Goal: Find contact information: Obtain details needed to contact an individual or organization

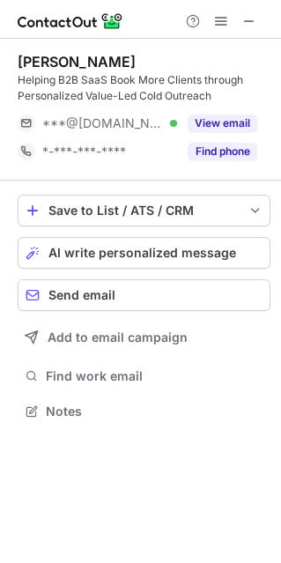
scroll to position [399, 281]
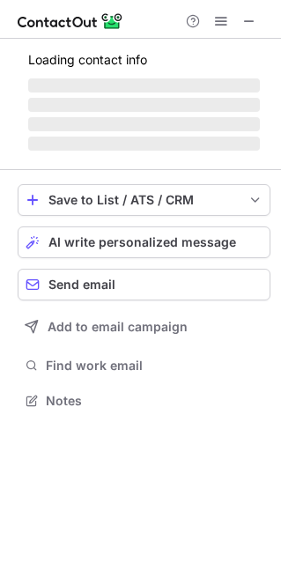
scroll to position [399, 281]
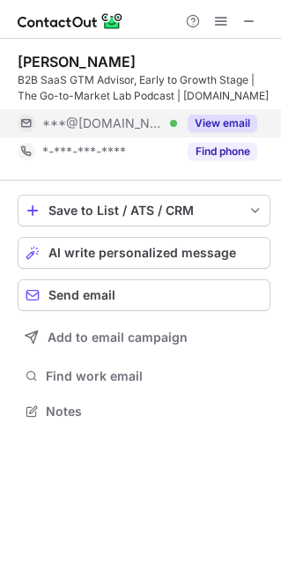
click at [220, 130] on button "View email" at bounding box center [223, 124] width 70 height 18
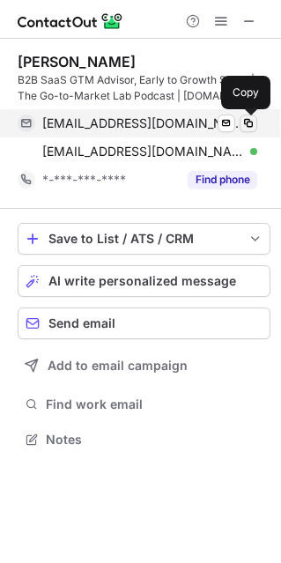
click at [244, 125] on span at bounding box center [249, 123] width 14 height 14
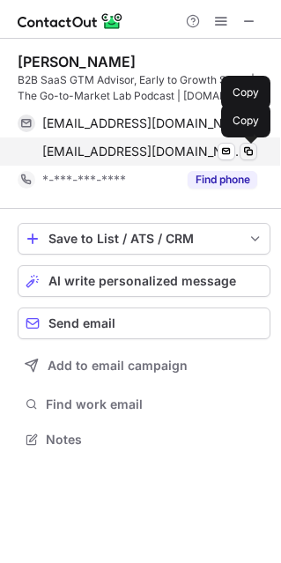
click at [250, 153] on span at bounding box center [249, 152] width 14 height 14
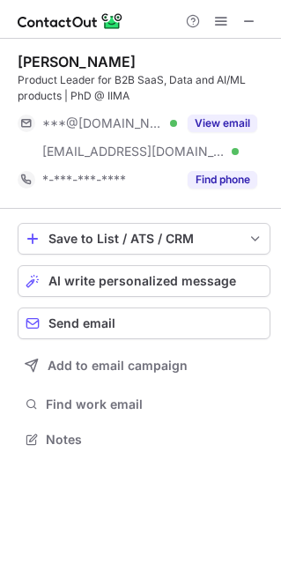
scroll to position [427, 281]
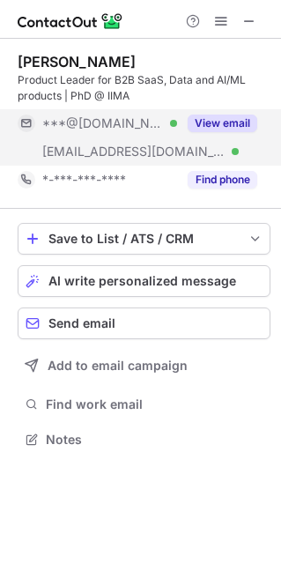
click at [246, 118] on button "View email" at bounding box center [223, 124] width 70 height 18
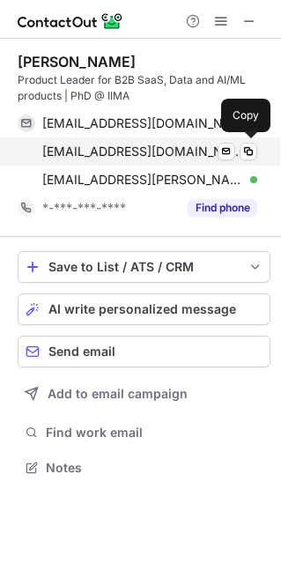
scroll to position [455, 281]
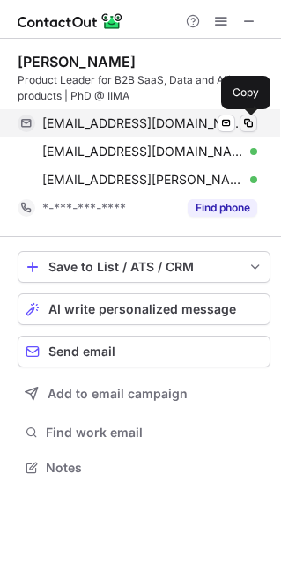
click at [246, 123] on span at bounding box center [249, 123] width 14 height 14
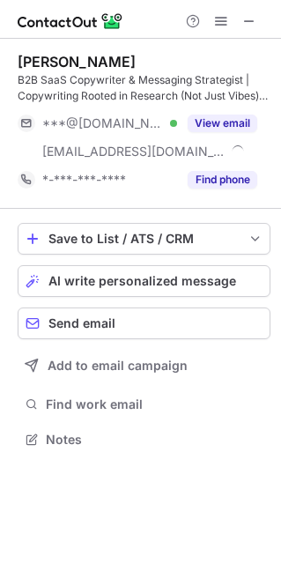
scroll to position [427, 281]
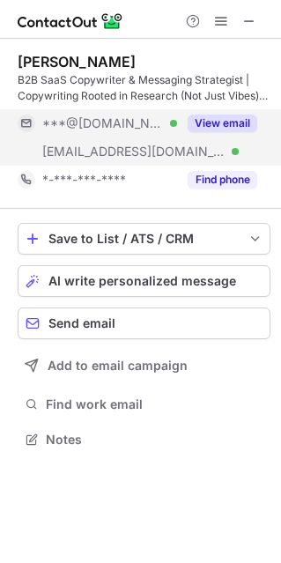
click at [205, 114] on div "View email" at bounding box center [217, 123] width 80 height 28
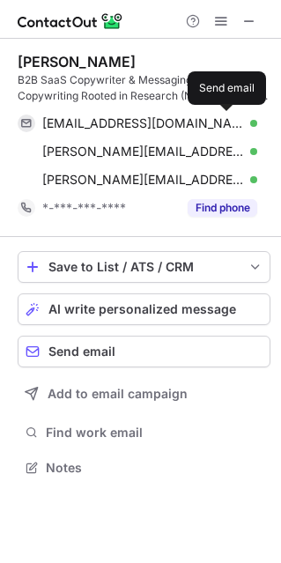
scroll to position [455, 281]
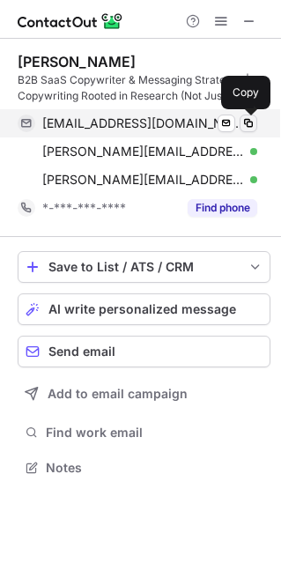
click at [246, 118] on span at bounding box center [249, 123] width 14 height 14
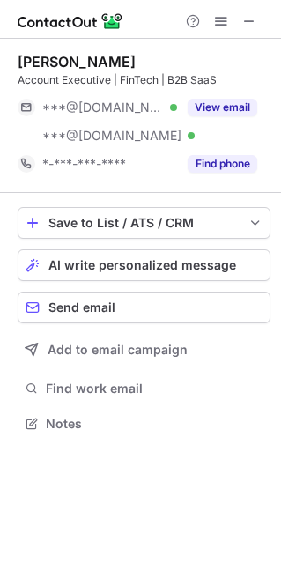
scroll to position [411, 281]
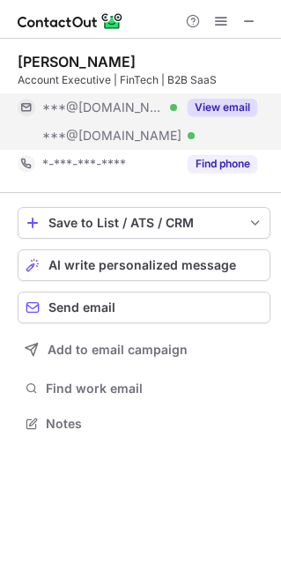
click at [250, 111] on button "View email" at bounding box center [223, 108] width 70 height 18
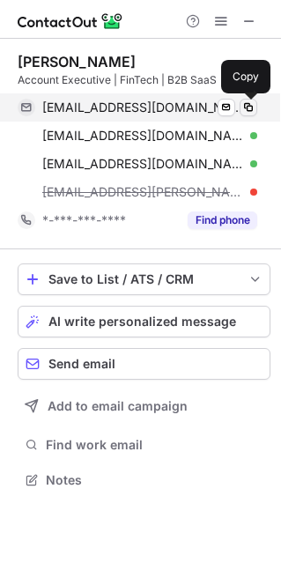
click at [250, 111] on span at bounding box center [249, 108] width 14 height 14
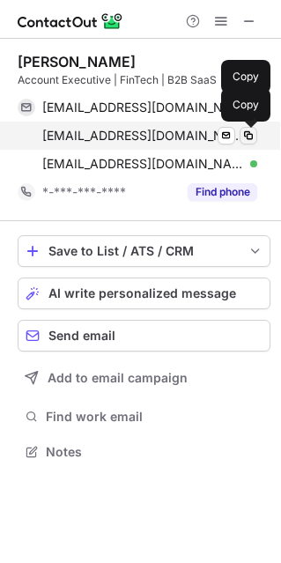
scroll to position [439, 281]
click at [253, 136] on span at bounding box center [249, 136] width 14 height 14
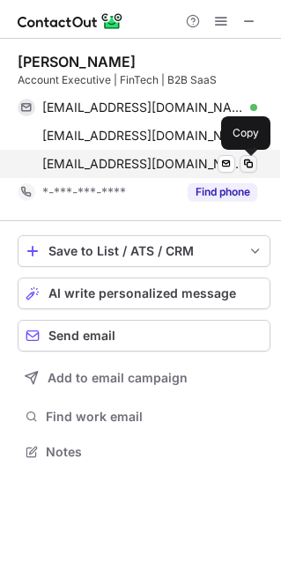
click at [250, 159] on span at bounding box center [249, 164] width 14 height 14
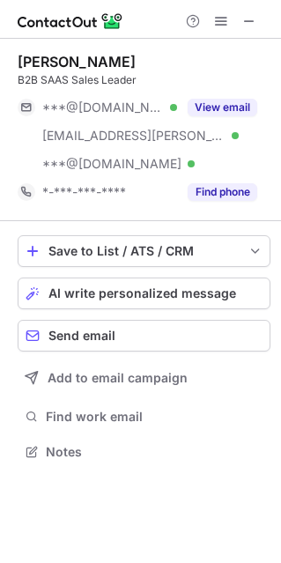
scroll to position [439, 281]
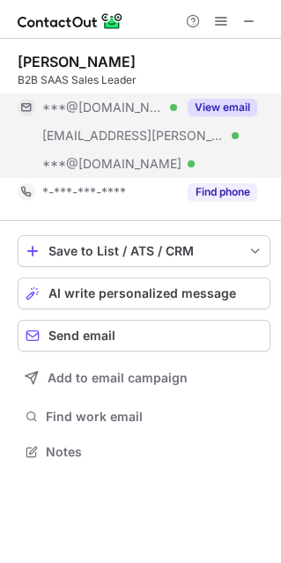
click at [231, 113] on button "View email" at bounding box center [223, 108] width 70 height 18
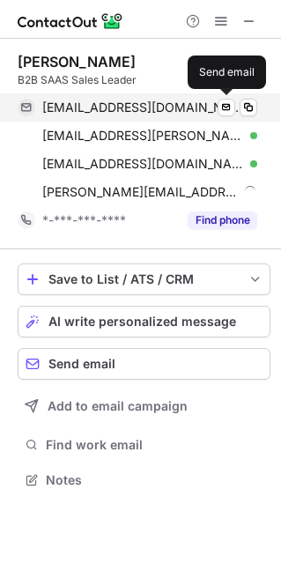
scroll to position [467, 281]
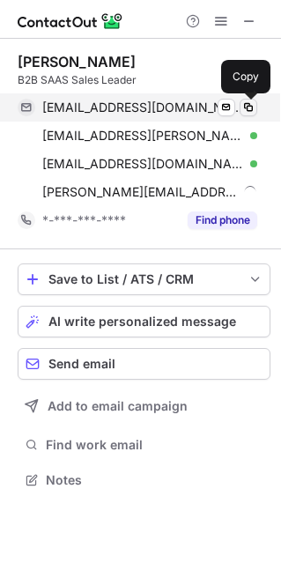
click at [248, 105] on span at bounding box center [249, 108] width 14 height 14
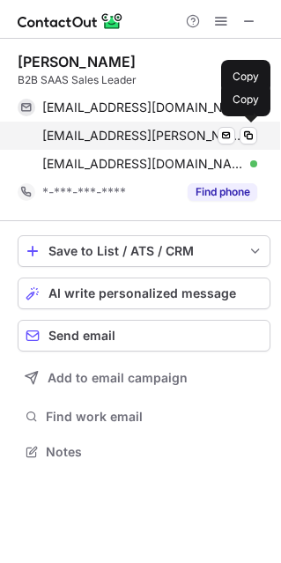
scroll to position [439, 281]
click at [246, 134] on span at bounding box center [249, 136] width 14 height 14
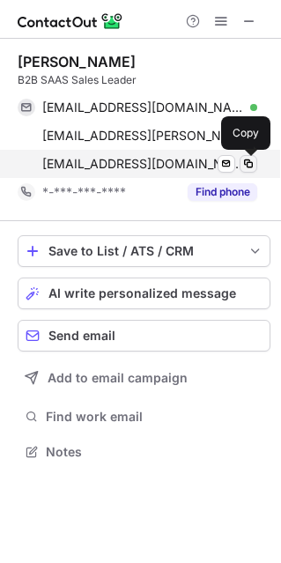
click at [250, 162] on span at bounding box center [249, 164] width 14 height 14
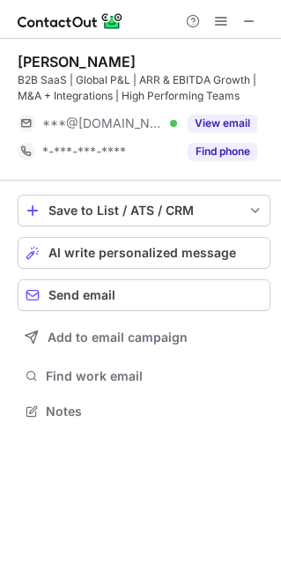
scroll to position [399, 281]
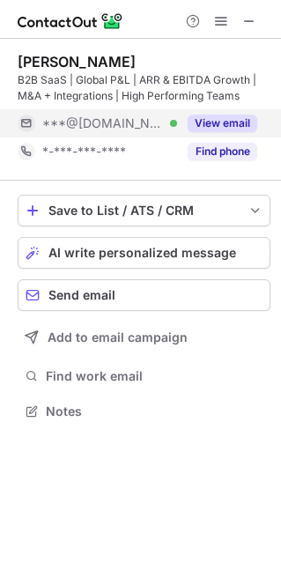
click at [199, 120] on button "View email" at bounding box center [223, 124] width 70 height 18
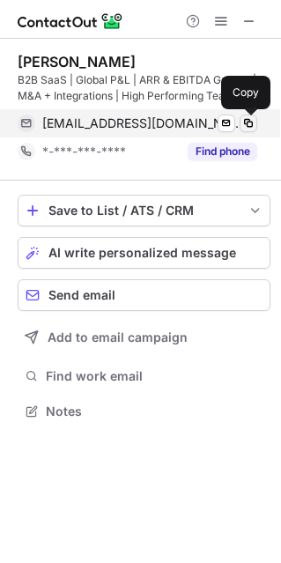
click at [242, 121] on span at bounding box center [249, 123] width 14 height 14
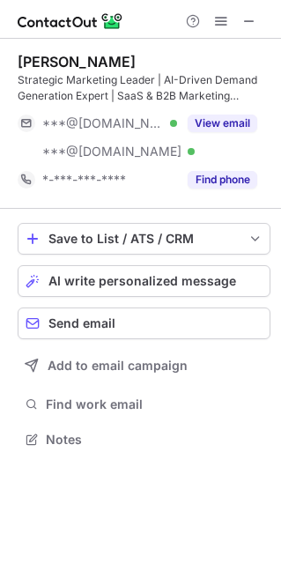
scroll to position [427, 281]
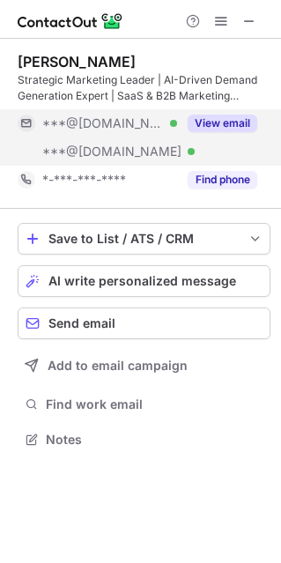
click at [199, 128] on button "View email" at bounding box center [223, 124] width 70 height 18
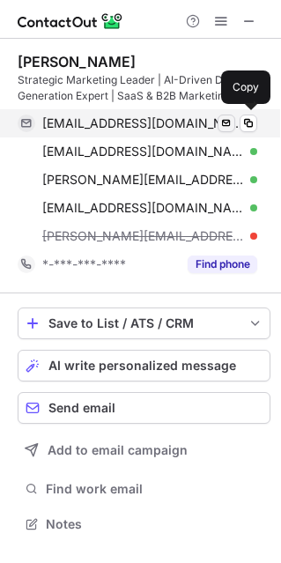
scroll to position [511, 281]
click at [247, 123] on span at bounding box center [249, 123] width 14 height 14
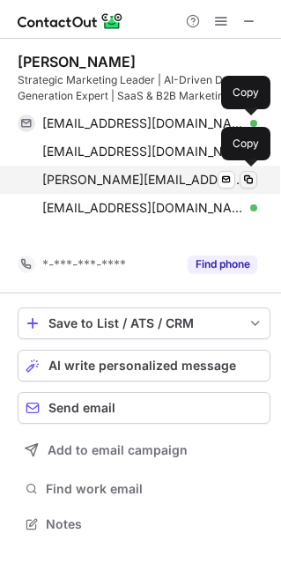
scroll to position [483, 281]
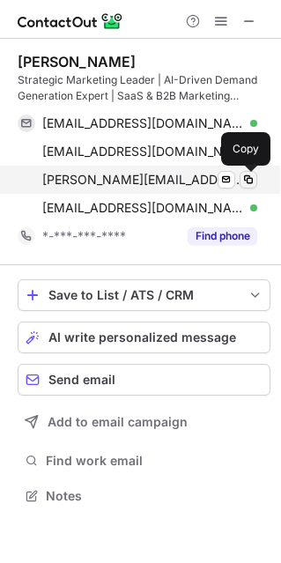
click at [246, 179] on span at bounding box center [249, 180] width 14 height 14
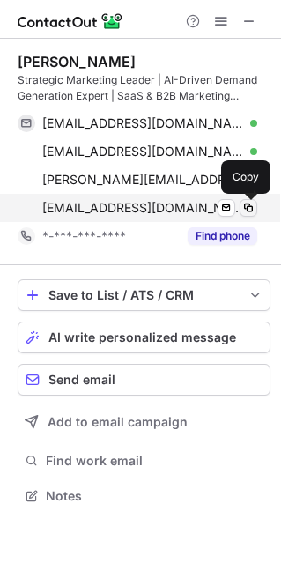
click at [245, 205] on span at bounding box center [249, 208] width 14 height 14
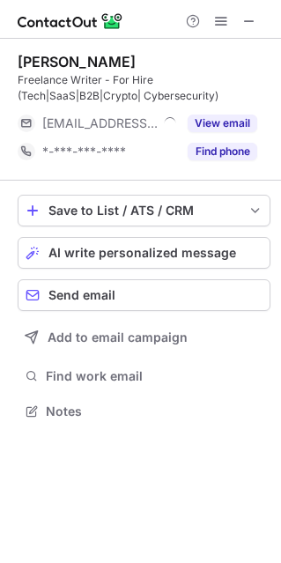
scroll to position [399, 281]
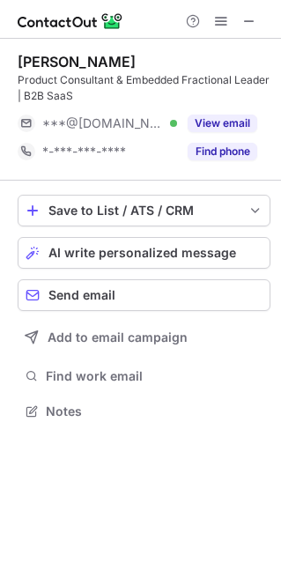
scroll to position [399, 281]
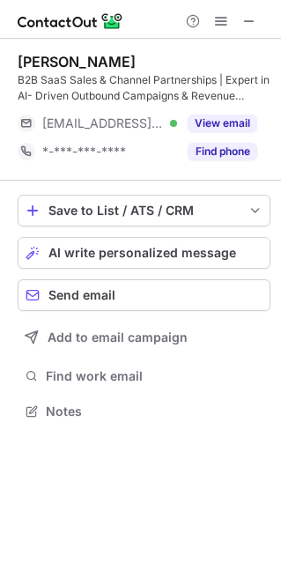
scroll to position [399, 281]
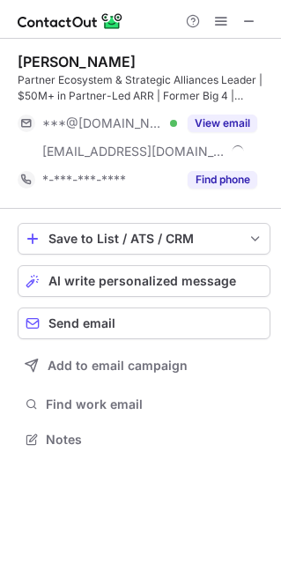
scroll to position [427, 281]
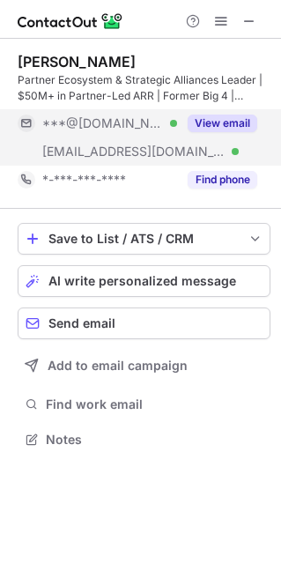
click at [234, 127] on button "View email" at bounding box center [223, 124] width 70 height 18
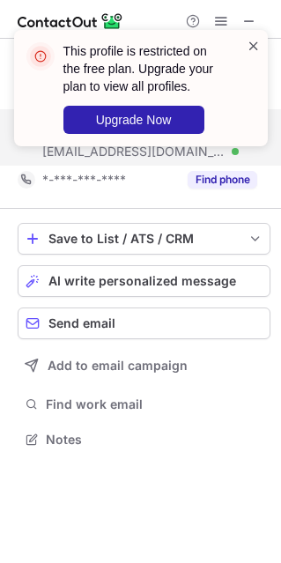
click at [255, 43] on span at bounding box center [254, 46] width 14 height 18
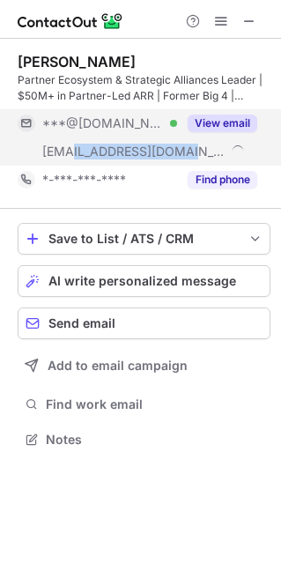
drag, startPoint x: 71, startPoint y: 157, endPoint x: 175, endPoint y: 160, distance: 103.2
click at [175, 160] on div "***@partnerscale.tech" at bounding box center [98, 152] width 160 height 28
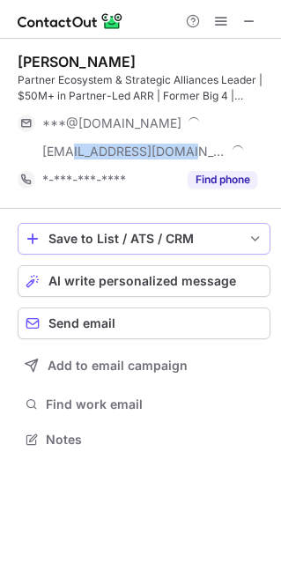
copy span "partnerscale.tech"
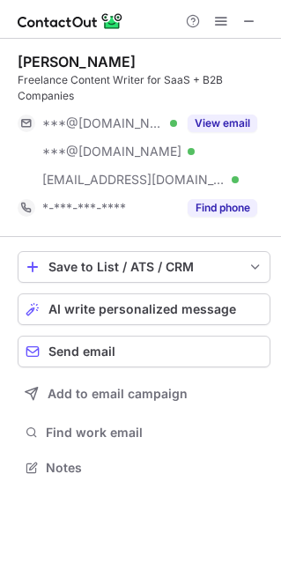
scroll to position [455, 281]
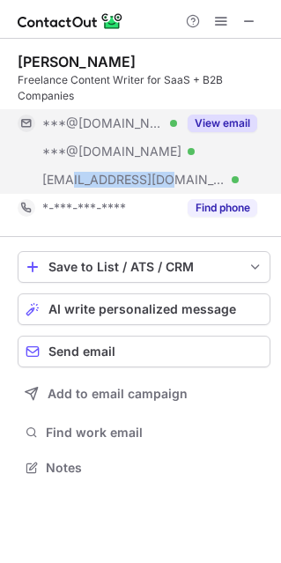
copy span "[DOMAIN_NAME]"
drag, startPoint x: 75, startPoint y: 184, endPoint x: 170, endPoint y: 186, distance: 95.2
click at [170, 186] on div "[EMAIL_ADDRESS][DOMAIN_NAME] Verified" at bounding box center [109, 180] width 135 height 16
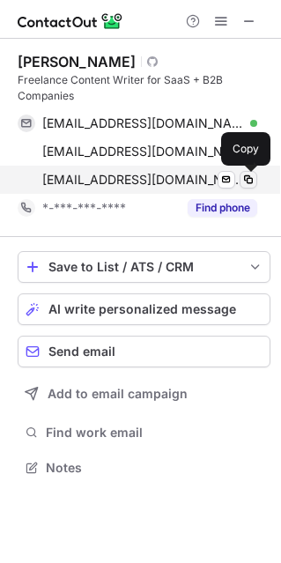
click at [251, 178] on span at bounding box center [249, 180] width 14 height 14
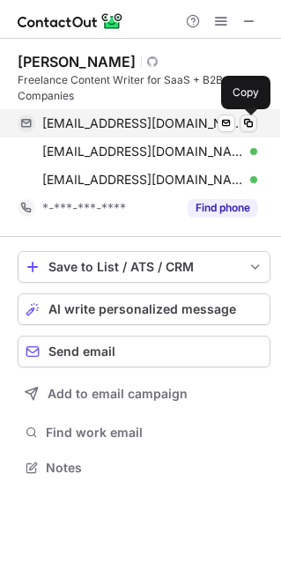
click at [250, 122] on span at bounding box center [249, 123] width 14 height 14
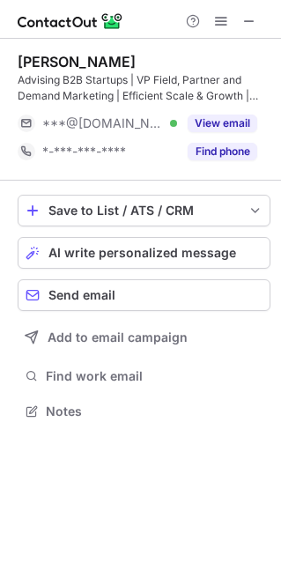
scroll to position [399, 281]
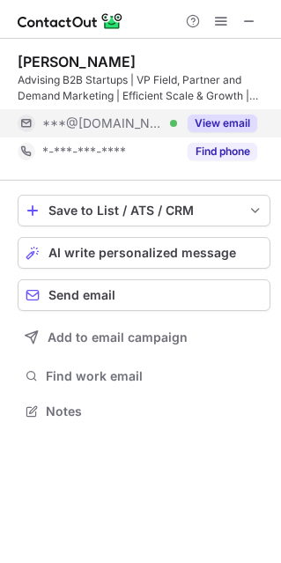
click at [220, 126] on button "View email" at bounding box center [223, 124] width 70 height 18
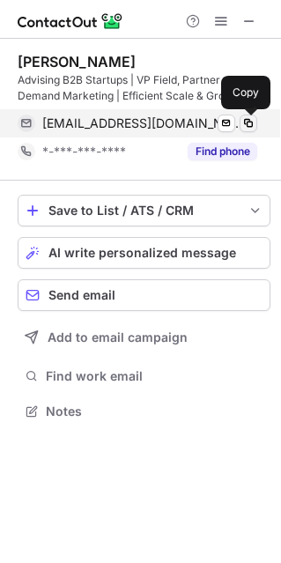
click at [250, 125] on span at bounding box center [249, 123] width 14 height 14
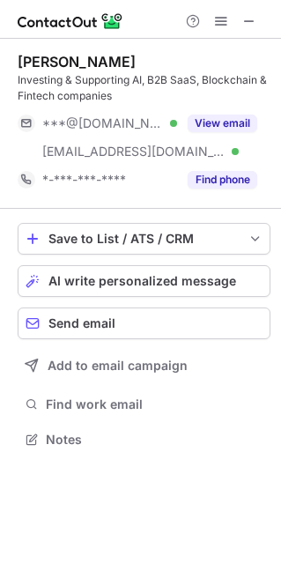
scroll to position [427, 281]
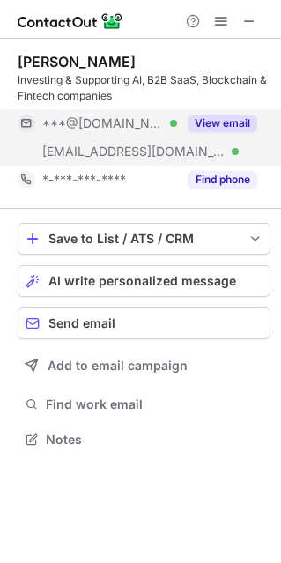
click at [234, 123] on button "View email" at bounding box center [223, 124] width 70 height 18
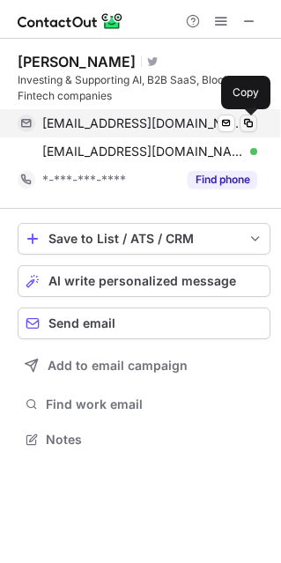
click at [250, 124] on span at bounding box center [249, 123] width 14 height 14
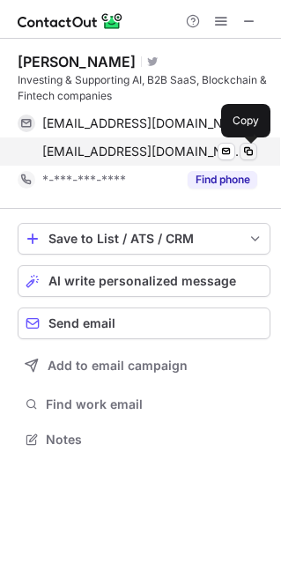
click at [250, 154] on span at bounding box center [249, 152] width 14 height 14
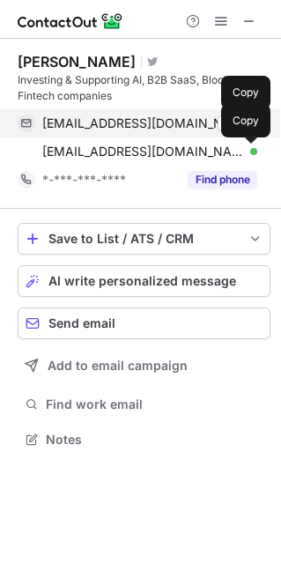
click at [250, 120] on span at bounding box center [249, 123] width 14 height 14
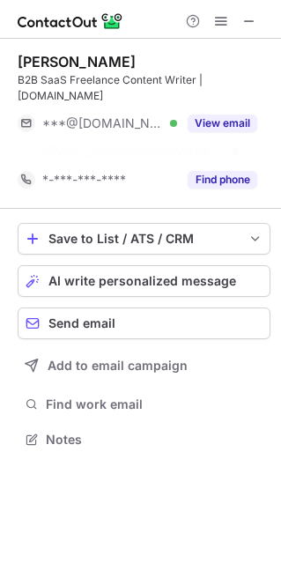
scroll to position [399, 281]
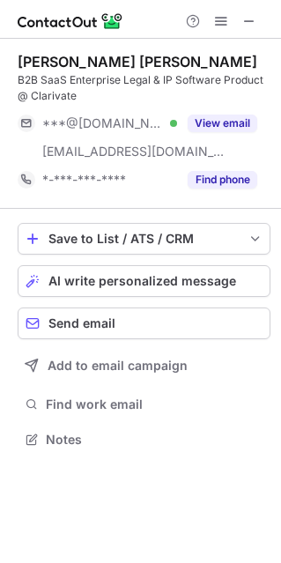
scroll to position [427, 281]
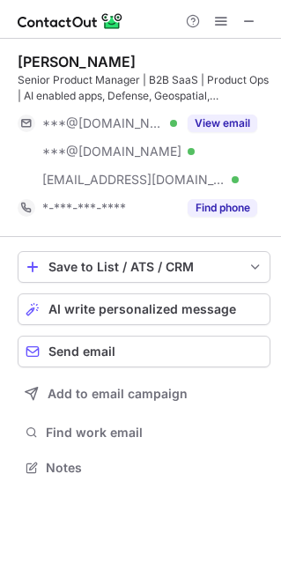
scroll to position [455, 281]
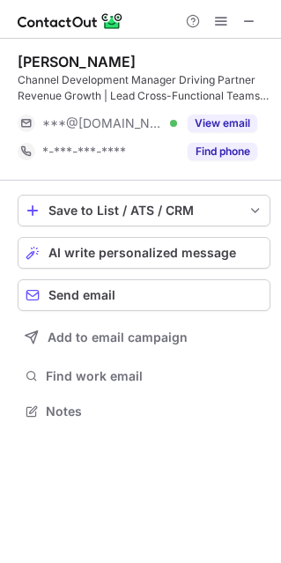
scroll to position [399, 281]
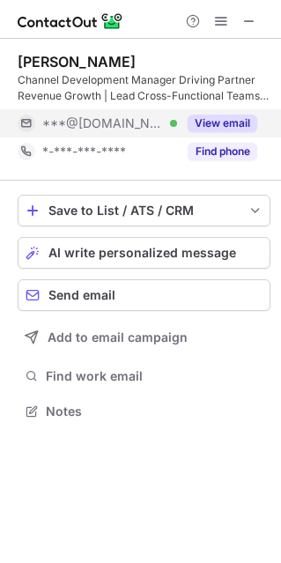
click at [208, 123] on button "View email" at bounding box center [223, 124] width 70 height 18
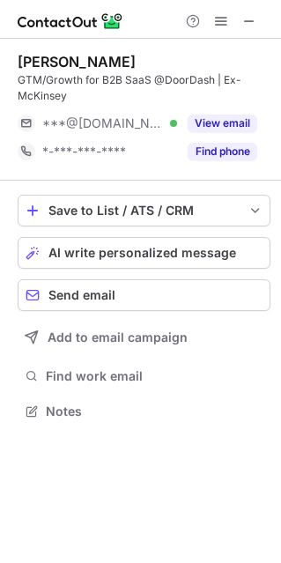
scroll to position [399, 281]
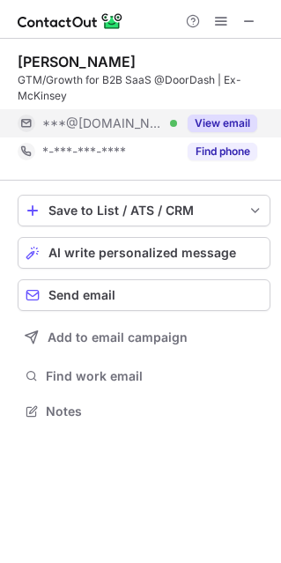
click at [211, 123] on button "View email" at bounding box center [223, 124] width 70 height 18
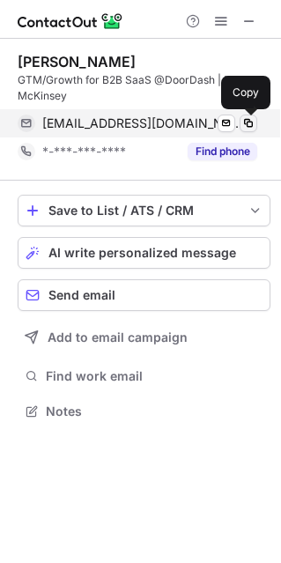
click at [252, 125] on span at bounding box center [249, 123] width 14 height 14
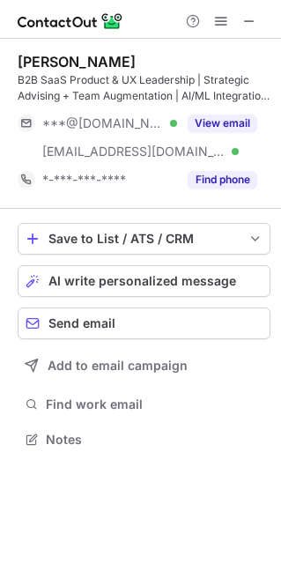
scroll to position [427, 281]
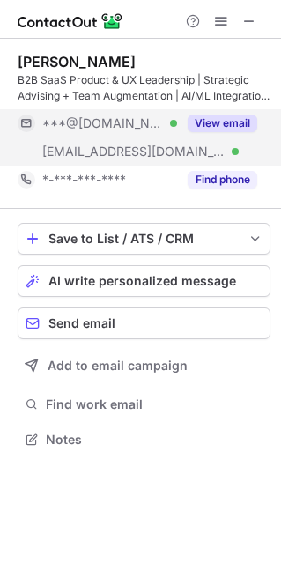
click at [221, 121] on button "View email" at bounding box center [223, 124] width 70 height 18
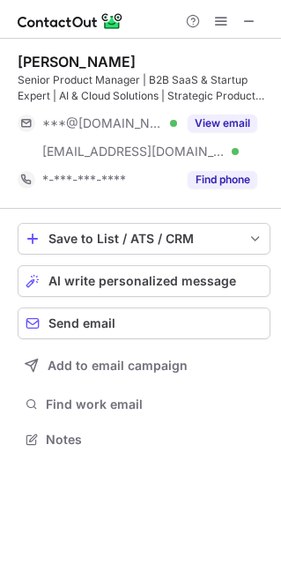
scroll to position [427, 281]
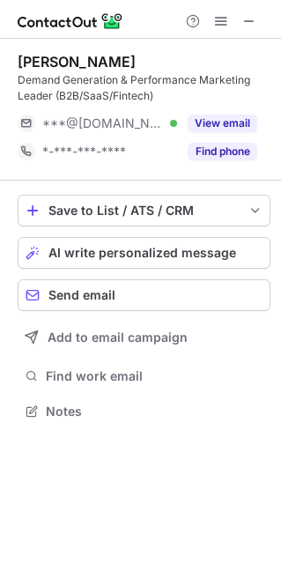
scroll to position [399, 281]
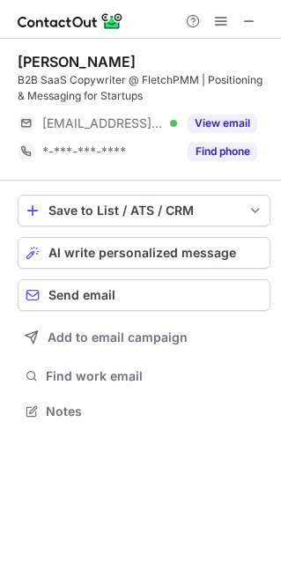
scroll to position [399, 281]
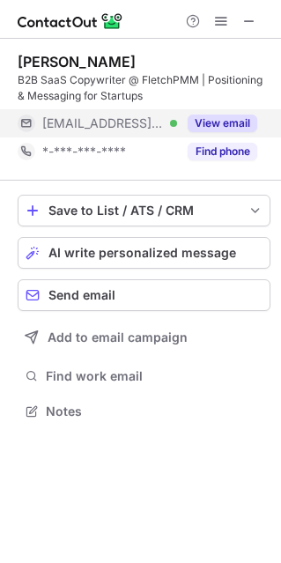
click at [223, 124] on button "View email" at bounding box center [223, 124] width 70 height 18
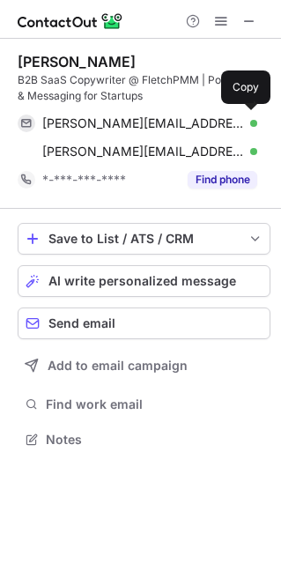
scroll to position [427, 281]
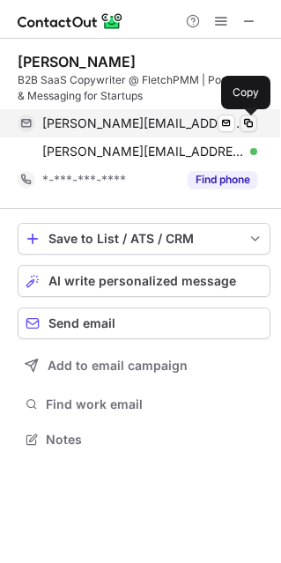
click at [250, 118] on span at bounding box center [249, 123] width 14 height 14
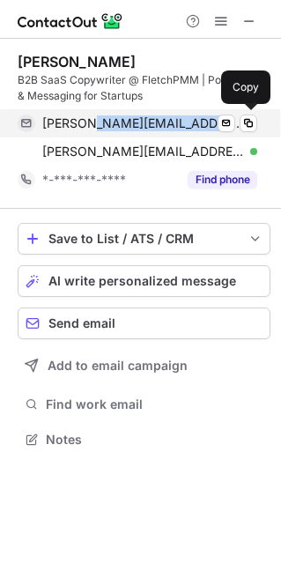
copy span "fletchpmm.com"
drag, startPoint x: 195, startPoint y: 122, endPoint x: 101, endPoint y: 123, distance: 94.3
click at [101, 123] on div "amanda@fletchpmm.com Verified" at bounding box center [149, 124] width 215 height 16
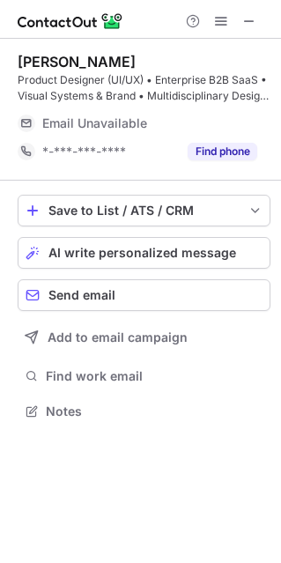
scroll to position [399, 281]
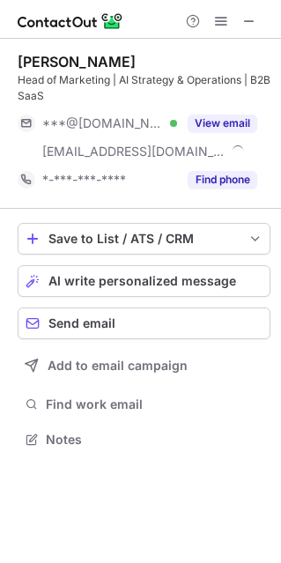
scroll to position [427, 281]
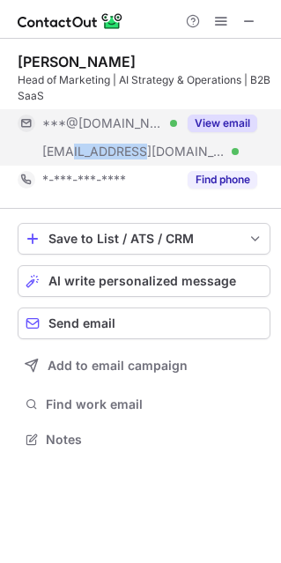
copy span "[DOMAIN_NAME]"
drag, startPoint x: 73, startPoint y: 153, endPoint x: 138, endPoint y: 155, distance: 65.3
click at [138, 155] on span "[EMAIL_ADDRESS][DOMAIN_NAME]" at bounding box center [133, 152] width 183 height 16
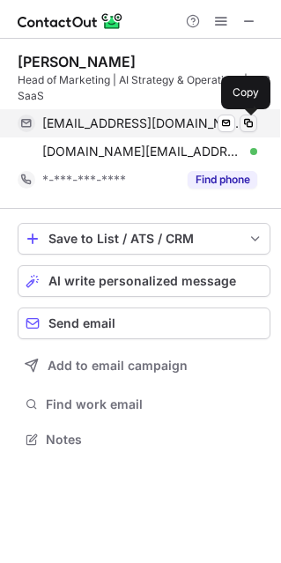
click at [245, 123] on span at bounding box center [249, 123] width 14 height 14
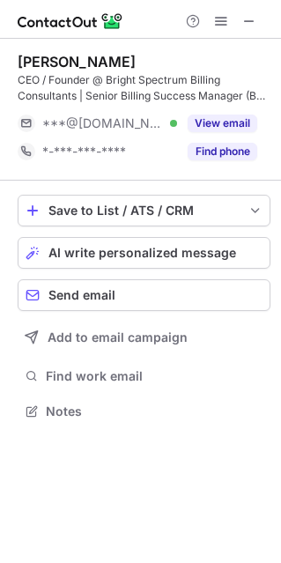
scroll to position [399, 281]
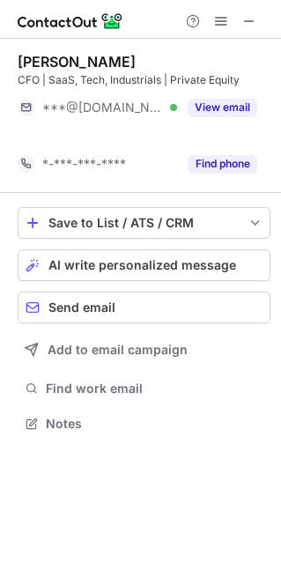
scroll to position [383, 281]
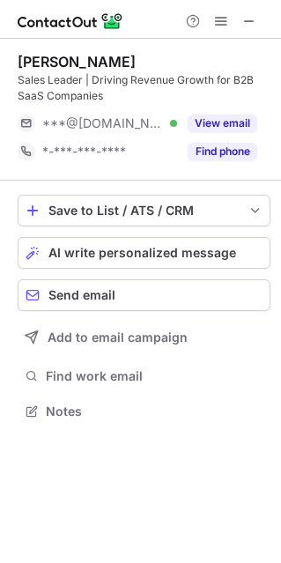
scroll to position [399, 281]
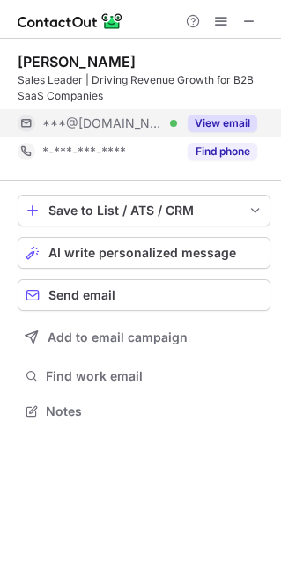
click at [231, 131] on div "View email" at bounding box center [217, 123] width 80 height 28
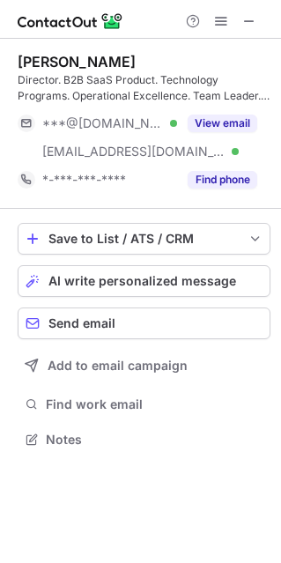
scroll to position [427, 281]
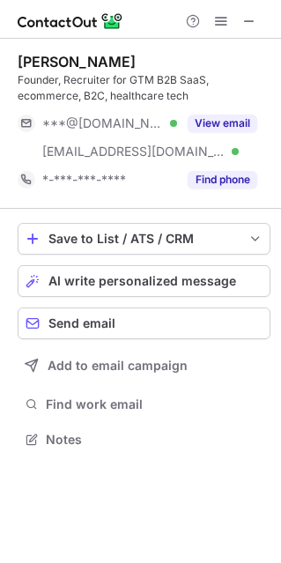
scroll to position [427, 281]
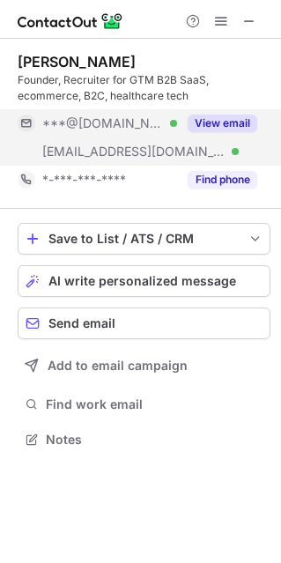
click at [201, 124] on button "View email" at bounding box center [223, 124] width 70 height 18
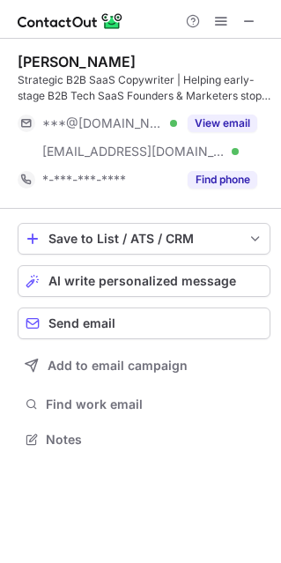
scroll to position [427, 281]
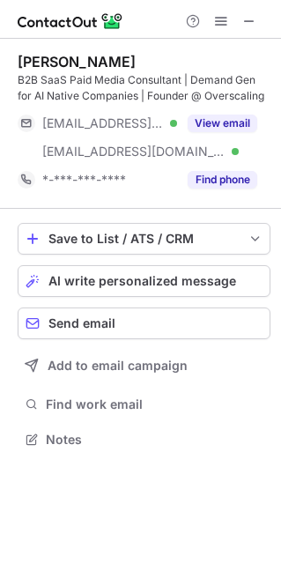
scroll to position [427, 281]
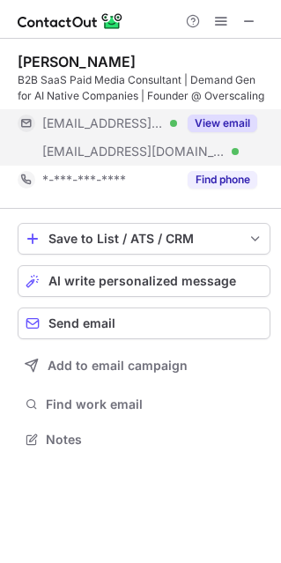
click at [211, 125] on button "View email" at bounding box center [223, 124] width 70 height 18
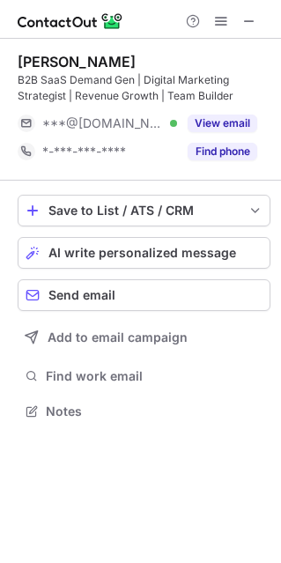
scroll to position [399, 281]
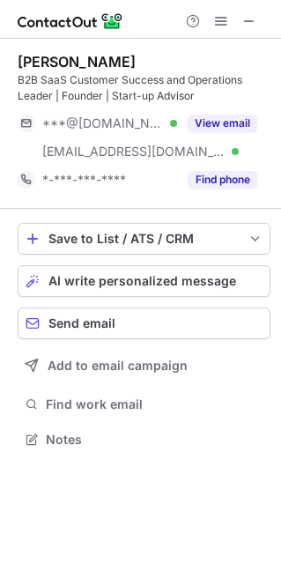
scroll to position [427, 281]
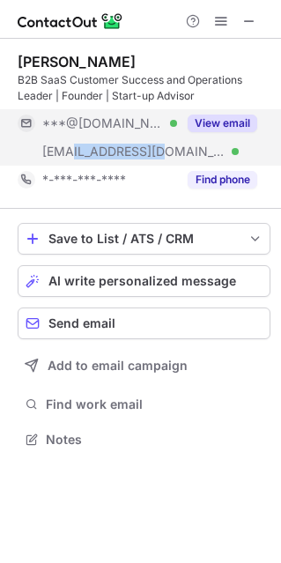
drag, startPoint x: 72, startPoint y: 153, endPoint x: 146, endPoint y: 156, distance: 74.1
click at [146, 156] on span "[EMAIL_ADDRESS][DOMAIN_NAME]" at bounding box center [133, 152] width 183 height 16
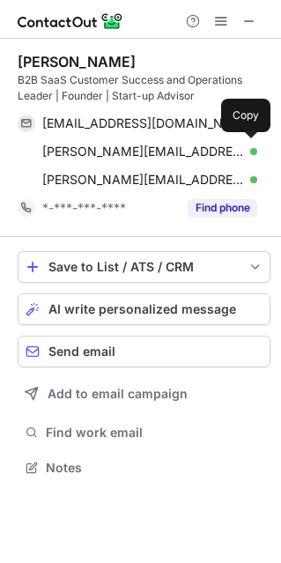
scroll to position [455, 281]
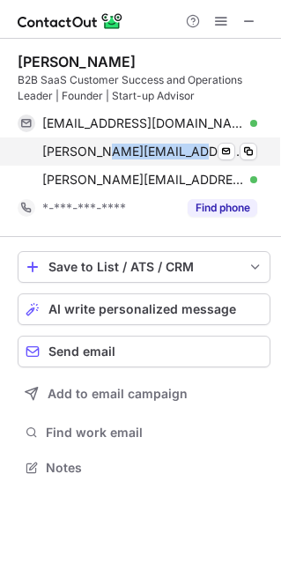
drag, startPoint x: 105, startPoint y: 155, endPoint x: 176, endPoint y: 156, distance: 71.4
click at [176, 156] on span "[PERSON_NAME][EMAIL_ADDRESS][DOMAIN_NAME]" at bounding box center [143, 152] width 202 height 16
copy span "[DOMAIN_NAME]"
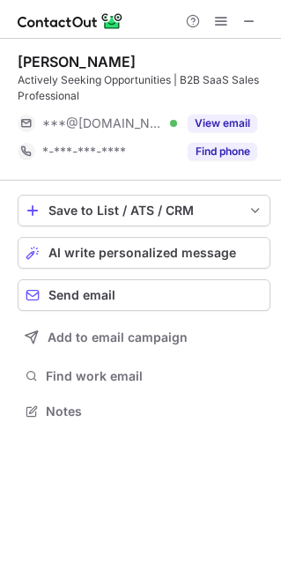
scroll to position [399, 281]
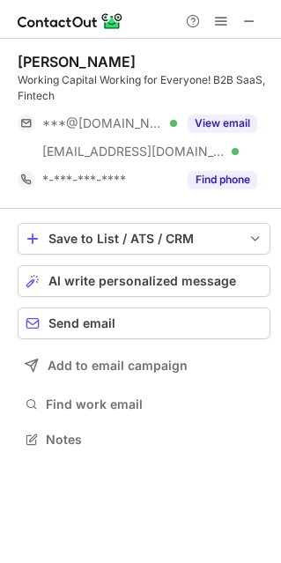
scroll to position [427, 281]
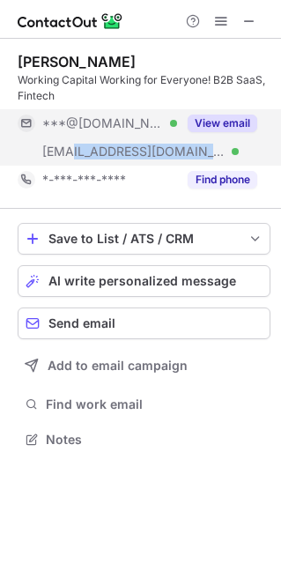
drag, startPoint x: 76, startPoint y: 151, endPoint x: 109, endPoint y: 162, distance: 35.4
click at [130, 153] on div "[EMAIL_ADDRESS][DOMAIN_NAME] Verified" at bounding box center [109, 152] width 135 height 16
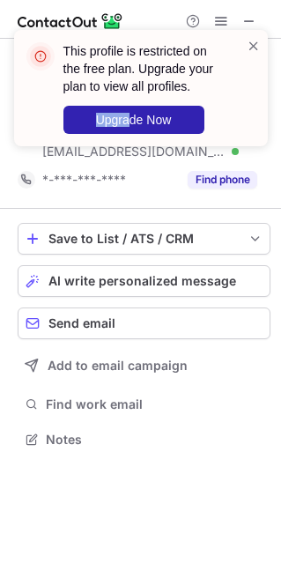
drag, startPoint x: 110, startPoint y: 148, endPoint x: 56, endPoint y: 153, distance: 54.8
click at [56, 153] on div "This profile is restricted on the free plan. Upgrade your plan to view all prof…" at bounding box center [141, 95] width 282 height 166
click at [255, 45] on span at bounding box center [254, 46] width 14 height 18
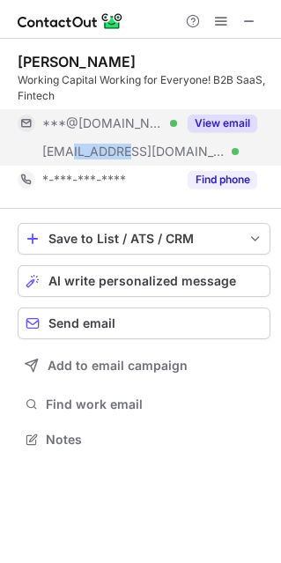
copy span "[DOMAIN_NAME]"
drag, startPoint x: 70, startPoint y: 155, endPoint x: 80, endPoint y: 160, distance: 11.8
click at [127, 154] on span "[EMAIL_ADDRESS][DOMAIN_NAME]" at bounding box center [133, 152] width 183 height 16
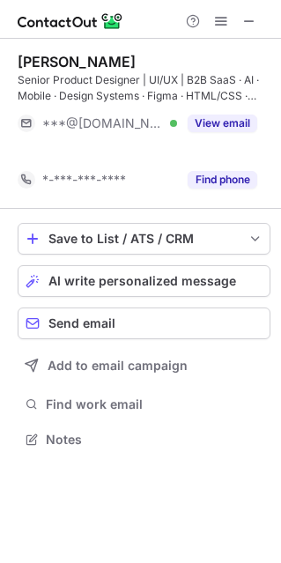
scroll to position [399, 281]
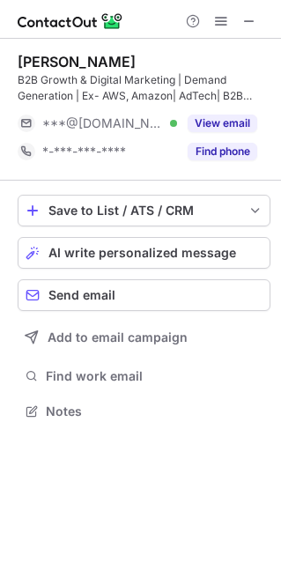
scroll to position [399, 281]
drag, startPoint x: 11, startPoint y: 59, endPoint x: 181, endPoint y: 59, distance: 169.3
click at [181, 59] on div "[PERSON_NAME] B2B Growth & Digital Marketing | Demand Generation | Ex- AWS, Ama…" at bounding box center [140, 238] width 281 height 399
copy div "[PERSON_NAME]"
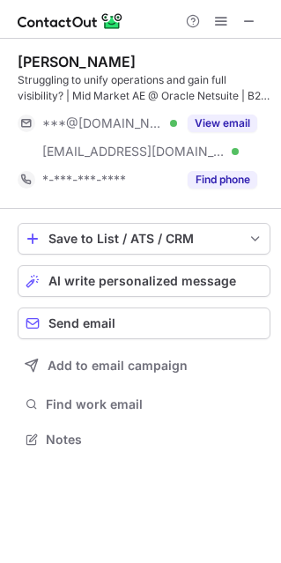
scroll to position [427, 281]
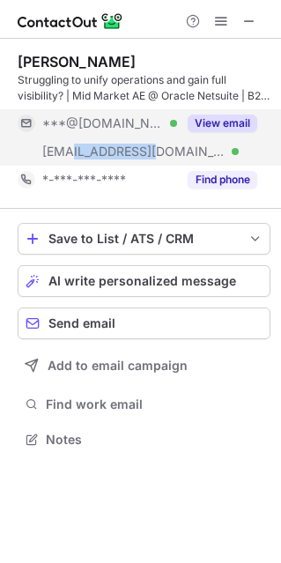
copy span "[DOMAIN_NAME]"
drag, startPoint x: 75, startPoint y: 155, endPoint x: 148, endPoint y: 152, distance: 73.3
click at [148, 152] on div "[EMAIL_ADDRESS][DOMAIN_NAME] Verified" at bounding box center [109, 152] width 135 height 16
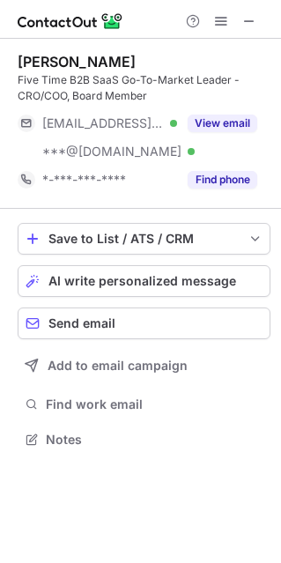
scroll to position [427, 281]
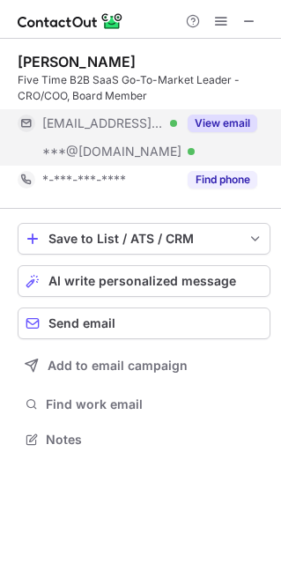
click at [220, 118] on button "View email" at bounding box center [223, 124] width 70 height 18
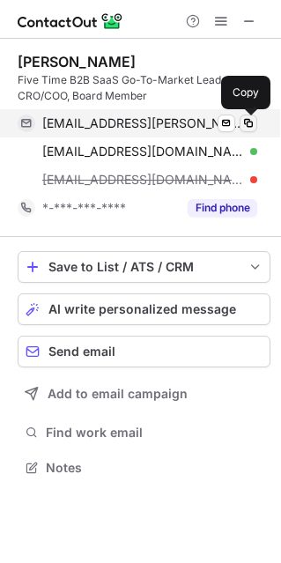
click at [247, 120] on span at bounding box center [249, 123] width 14 height 14
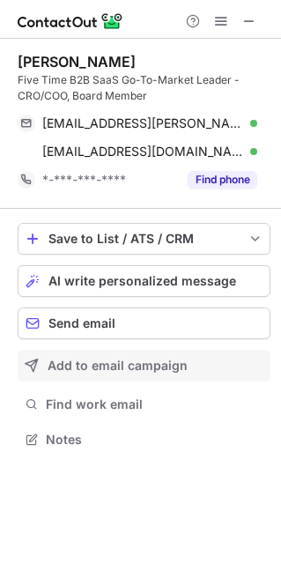
scroll to position [427, 281]
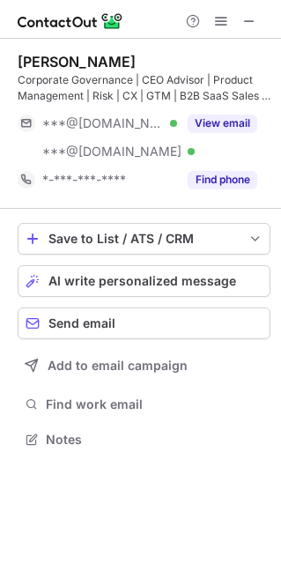
scroll to position [427, 281]
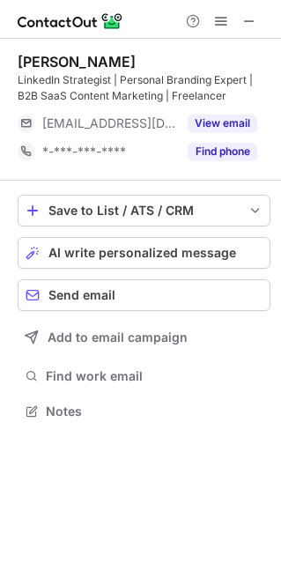
scroll to position [399, 281]
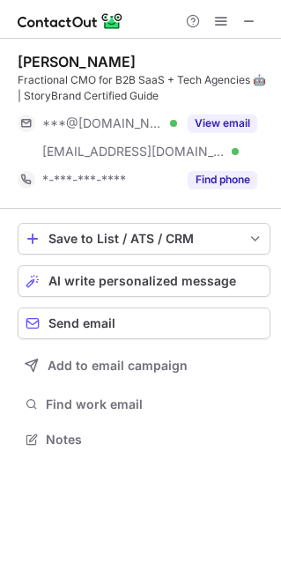
scroll to position [427, 281]
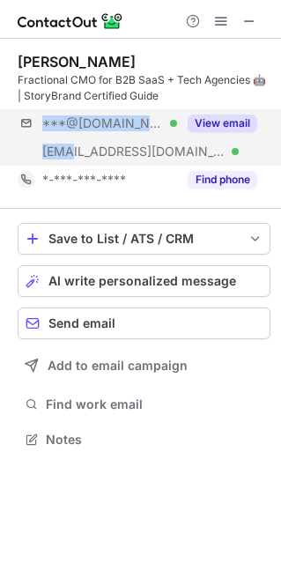
drag, startPoint x: 73, startPoint y: 153, endPoint x: 198, endPoint y: 157, distance: 125.3
click at [198, 157] on div "***@[DOMAIN_NAME] Verified [EMAIL_ADDRESS][DOMAIN_NAME] Verified View email" at bounding box center [144, 137] width 253 height 56
copy div "***@[DOMAIN_NAME] Verified ***@"
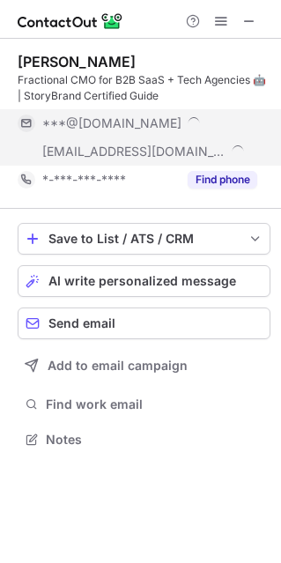
click at [198, 157] on div "[EMAIL_ADDRESS][DOMAIN_NAME]" at bounding box center [149, 152] width 215 height 16
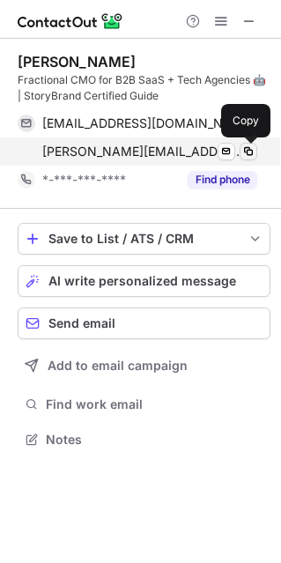
click at [250, 153] on span at bounding box center [249, 152] width 14 height 14
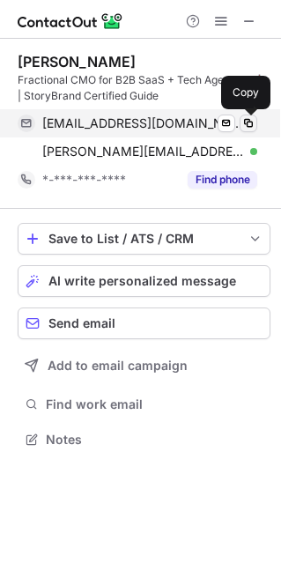
click at [243, 126] on span at bounding box center [249, 123] width 14 height 14
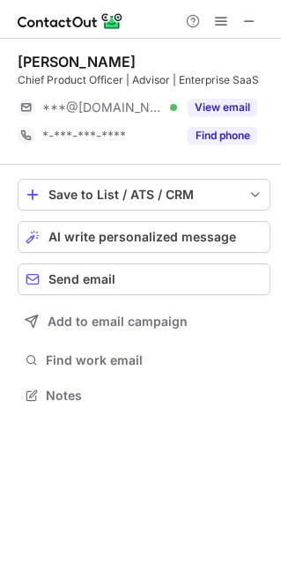
scroll to position [383, 281]
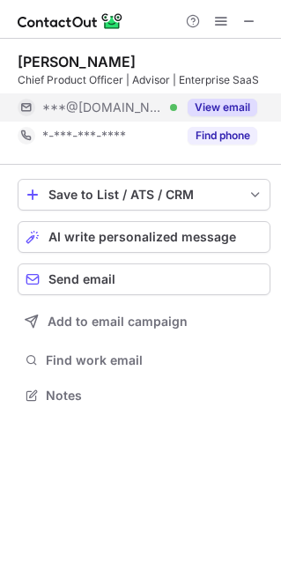
click at [241, 104] on button "View email" at bounding box center [223, 108] width 70 height 18
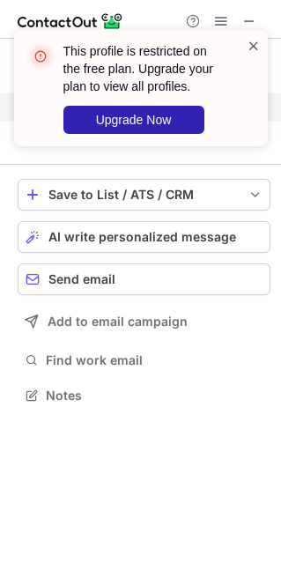
click at [258, 44] on span at bounding box center [254, 46] width 14 height 18
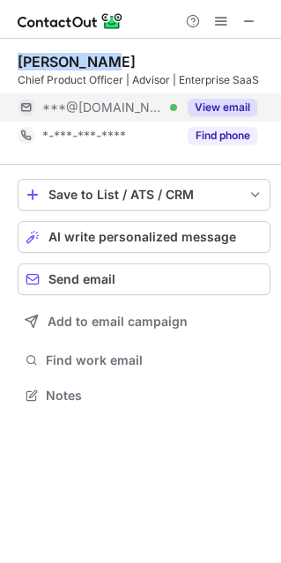
copy div "Nagi Prabhu"
drag, startPoint x: 18, startPoint y: 53, endPoint x: 113, endPoint y: 63, distance: 95.7
click at [113, 63] on div "Nagi Prabhu" at bounding box center [144, 62] width 253 height 18
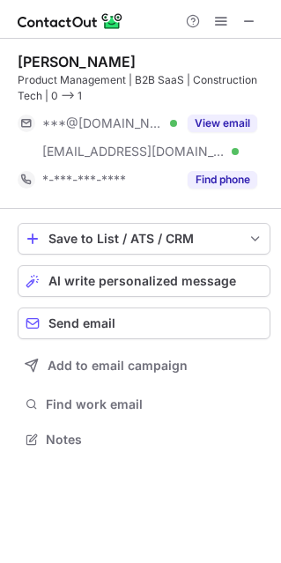
scroll to position [427, 281]
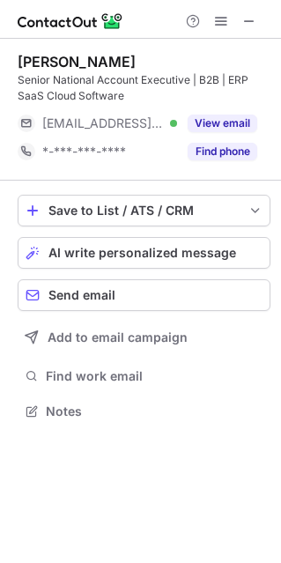
scroll to position [399, 281]
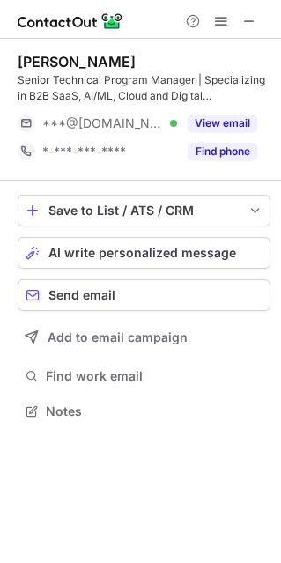
scroll to position [399, 281]
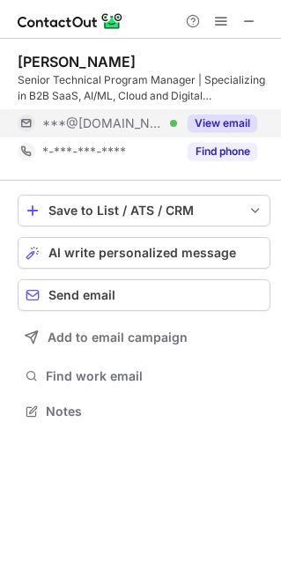
click at [225, 130] on button "View email" at bounding box center [223, 124] width 70 height 18
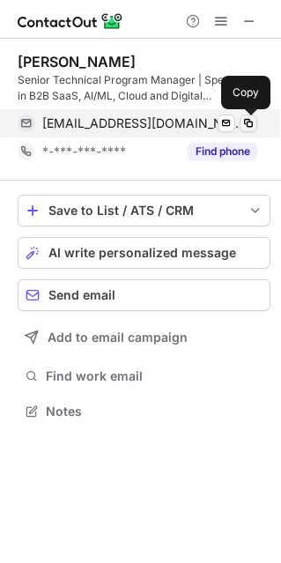
click at [247, 122] on span at bounding box center [249, 123] width 14 height 14
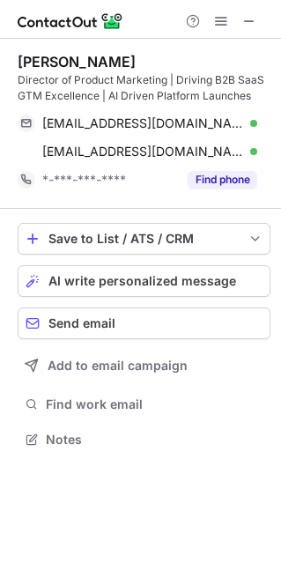
scroll to position [427, 281]
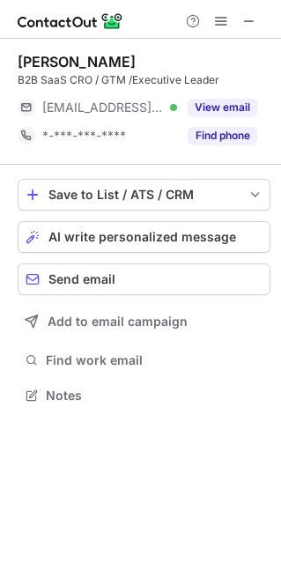
scroll to position [383, 281]
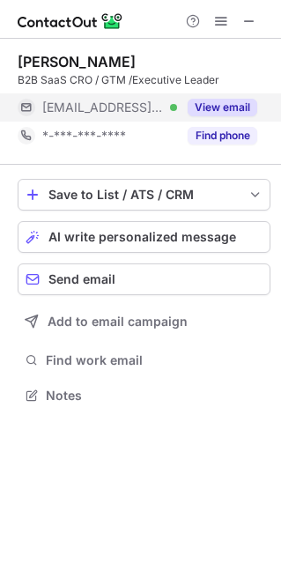
click at [195, 112] on button "View email" at bounding box center [223, 108] width 70 height 18
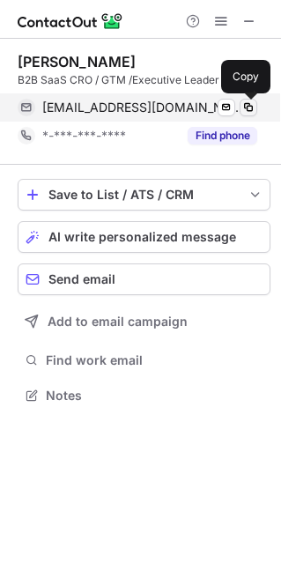
click at [250, 105] on span at bounding box center [249, 108] width 14 height 14
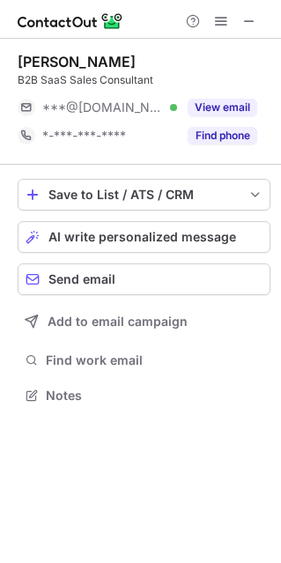
scroll to position [383, 281]
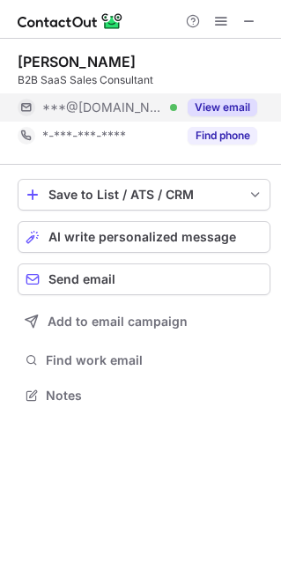
click at [200, 102] on button "View email" at bounding box center [223, 108] width 70 height 18
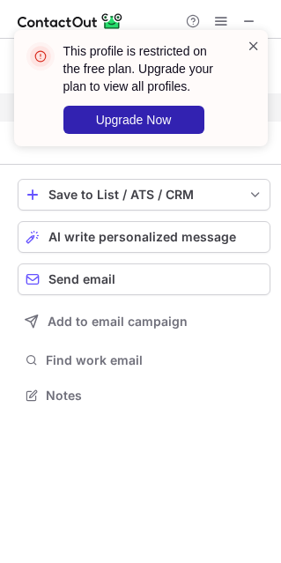
click at [260, 48] on div "This profile is restricted on the free plan. Upgrade your plan to view all prof…" at bounding box center [141, 88] width 254 height 116
click at [256, 41] on span at bounding box center [254, 46] width 14 height 18
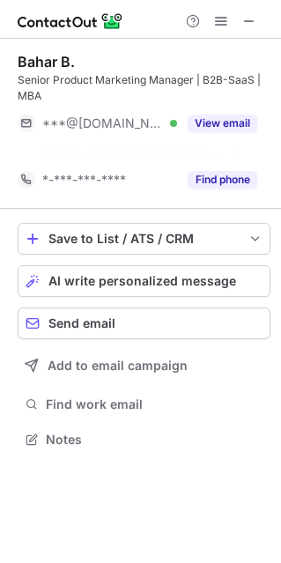
scroll to position [399, 281]
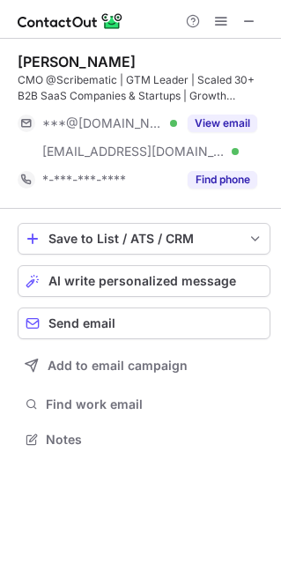
scroll to position [427, 281]
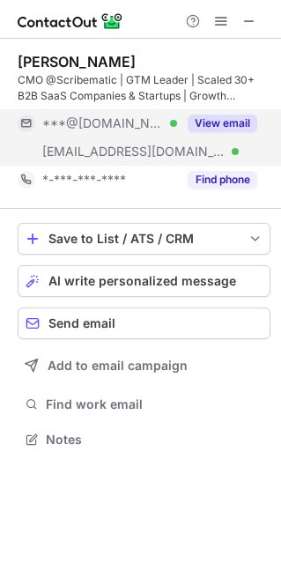
click at [198, 126] on button "View email" at bounding box center [223, 124] width 70 height 18
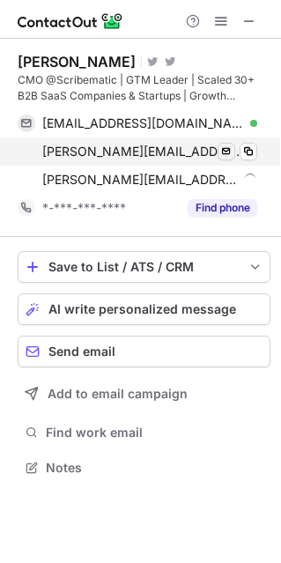
scroll to position [455, 281]
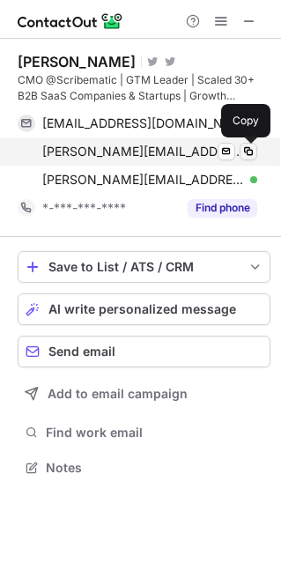
click at [251, 146] on span at bounding box center [249, 152] width 14 height 14
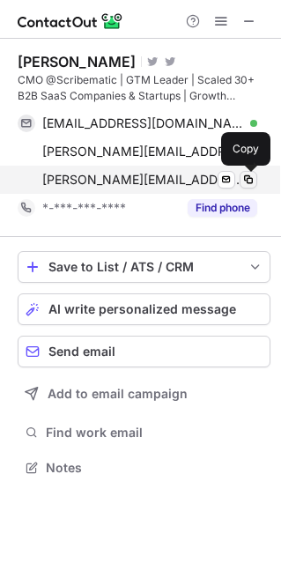
click at [248, 183] on span at bounding box center [249, 180] width 14 height 14
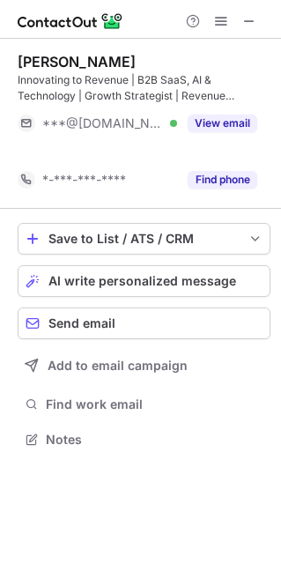
scroll to position [399, 281]
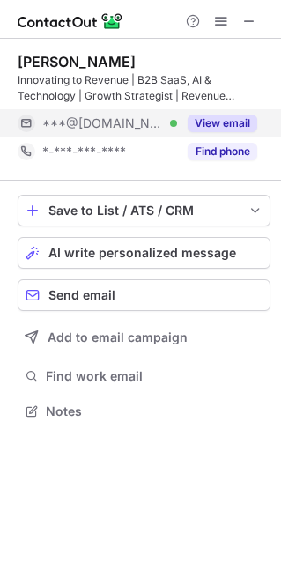
click at [208, 127] on button "View email" at bounding box center [223, 124] width 70 height 18
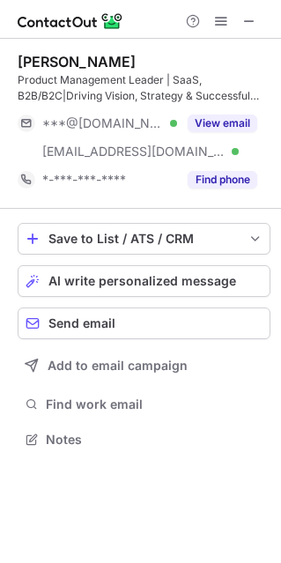
scroll to position [427, 281]
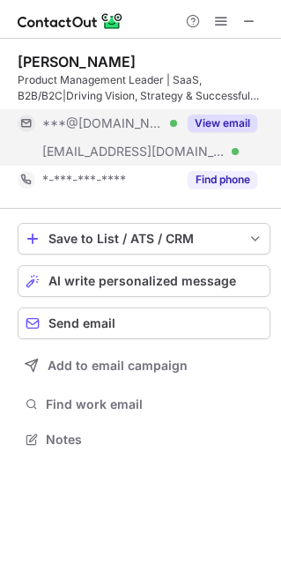
drag, startPoint x: 66, startPoint y: 154, endPoint x: 136, endPoint y: 154, distance: 69.7
click at [126, 154] on span "[EMAIL_ADDRESS][DOMAIN_NAME]" at bounding box center [133, 152] width 183 height 16
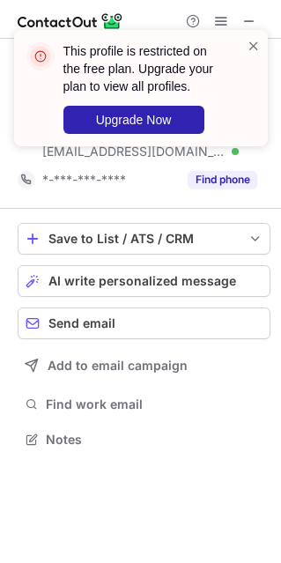
drag, startPoint x: 69, startPoint y: 154, endPoint x: 121, endPoint y: 155, distance: 52.0
click at [110, 154] on div "This profile is restricted on the free plan. Upgrade your plan to view all prof…" at bounding box center [141, 95] width 282 height 166
drag, startPoint x: 137, startPoint y: 153, endPoint x: 84, endPoint y: 153, distance: 52.9
click at [84, 153] on div "This profile is restricted on the free plan. Upgrade your plan to view all prof…" at bounding box center [141, 95] width 282 height 166
click at [248, 44] on span at bounding box center [254, 46] width 14 height 18
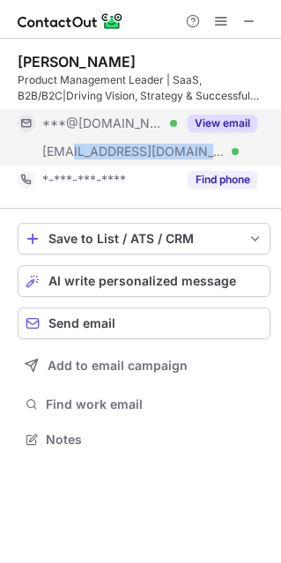
copy span "[DOMAIN_NAME]"
drag, startPoint x: 142, startPoint y: 149, endPoint x: 72, endPoint y: 158, distance: 70.2
click at [72, 158] on div "[EMAIL_ADDRESS][DOMAIN_NAME] Verified" at bounding box center [109, 152] width 135 height 16
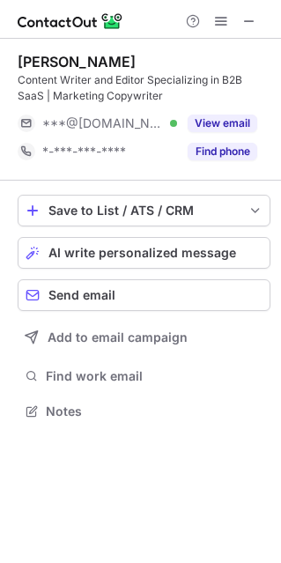
scroll to position [399, 281]
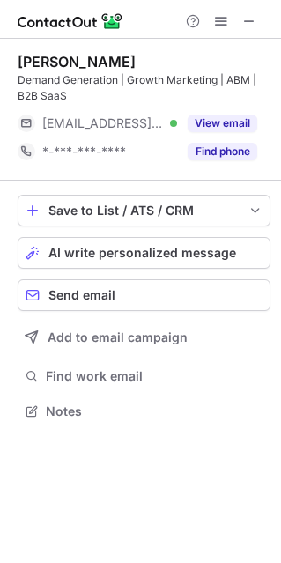
scroll to position [399, 281]
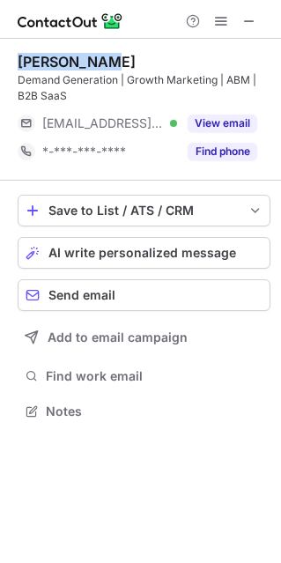
drag, startPoint x: 25, startPoint y: 57, endPoint x: 95, endPoint y: 53, distance: 70.7
click at [95, 53] on div "[PERSON_NAME]" at bounding box center [77, 62] width 118 height 18
copy div "[PERSON_NAME]"
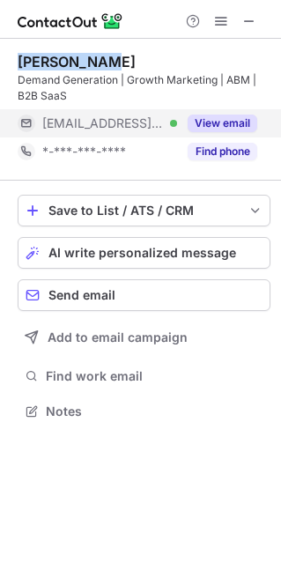
click at [227, 120] on button "View email" at bounding box center [223, 124] width 70 height 18
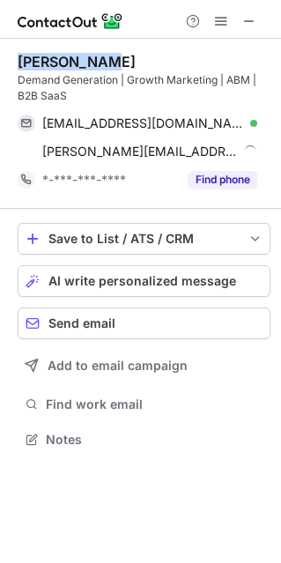
scroll to position [427, 281]
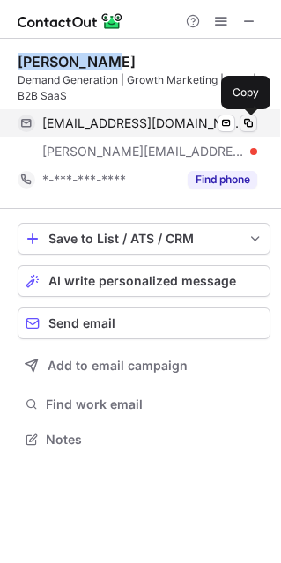
click at [246, 120] on span at bounding box center [249, 123] width 14 height 14
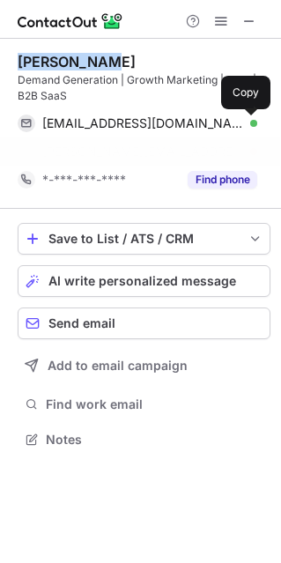
scroll to position [399, 281]
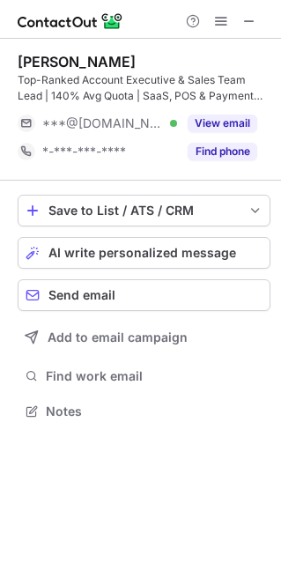
scroll to position [399, 281]
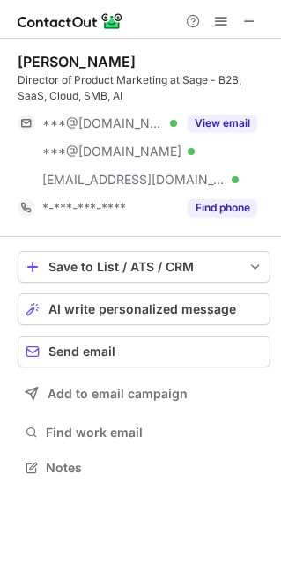
scroll to position [455, 281]
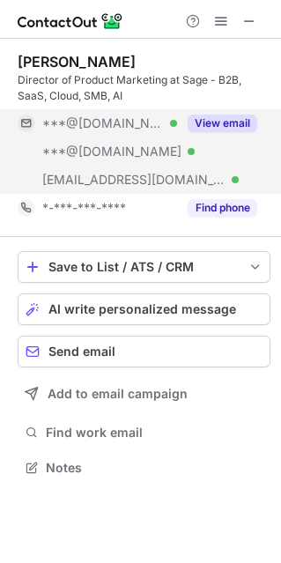
click at [212, 126] on button "View email" at bounding box center [223, 124] width 70 height 18
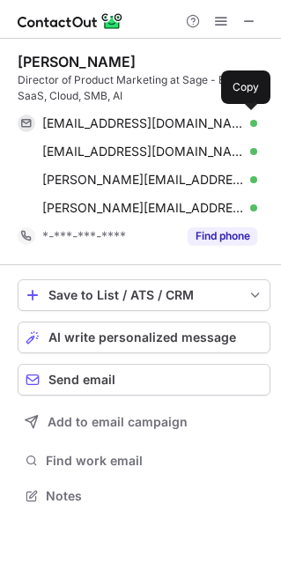
scroll to position [483, 281]
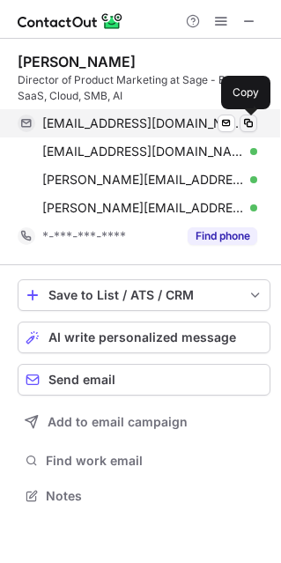
click at [243, 120] on span at bounding box center [249, 123] width 14 height 14
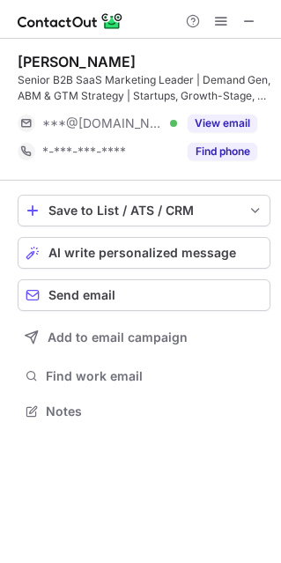
scroll to position [399, 281]
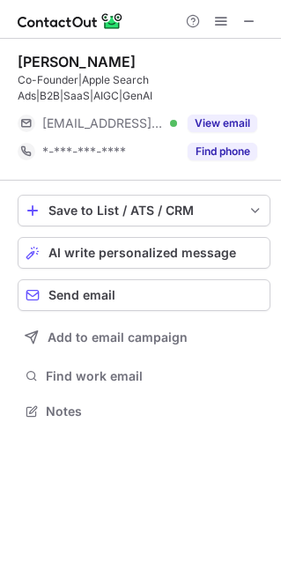
scroll to position [399, 281]
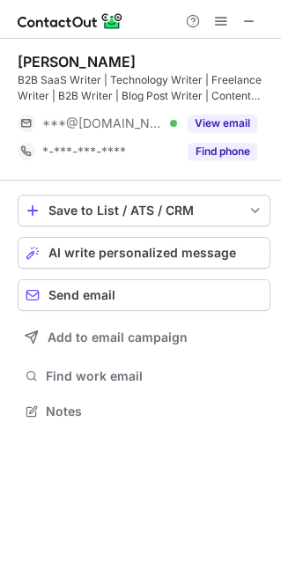
scroll to position [399, 281]
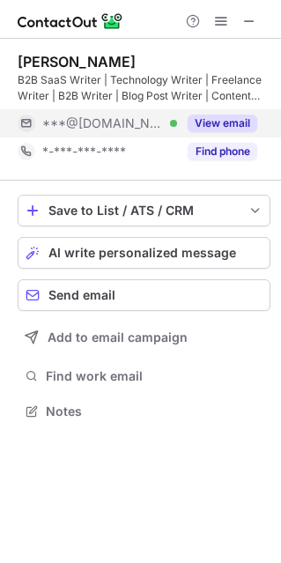
click at [219, 124] on button "View email" at bounding box center [223, 124] width 70 height 18
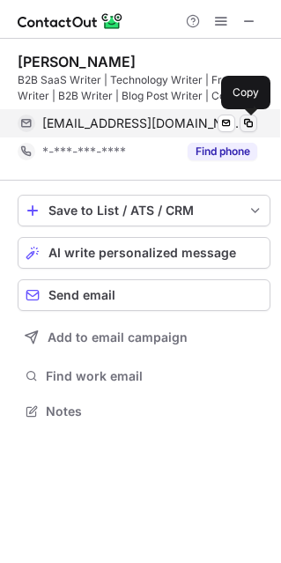
click at [246, 120] on span at bounding box center [249, 123] width 14 height 14
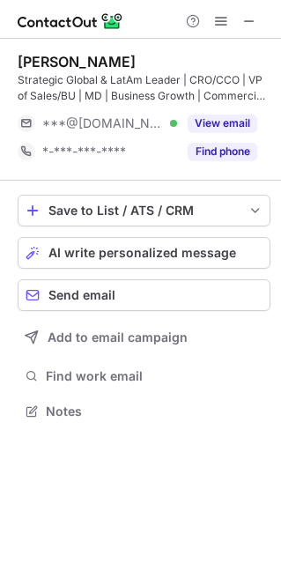
scroll to position [399, 281]
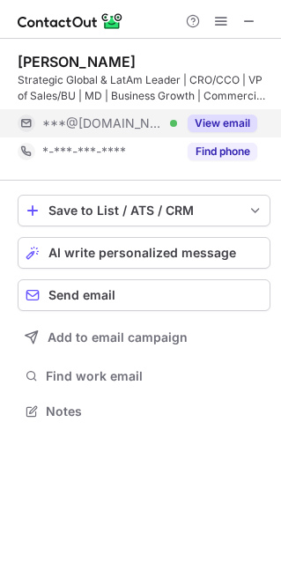
drag, startPoint x: 0, startPoint y: 0, endPoint x: 217, endPoint y: 120, distance: 247.8
click at [217, 119] on button "View email" at bounding box center [223, 124] width 70 height 18
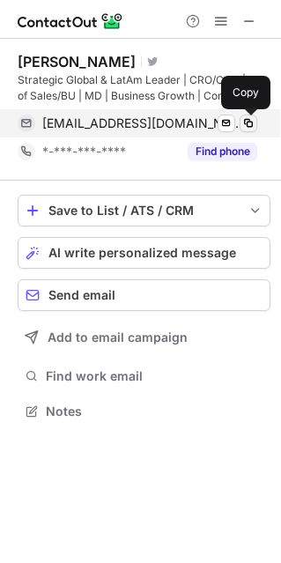
click at [247, 122] on span at bounding box center [249, 123] width 14 height 14
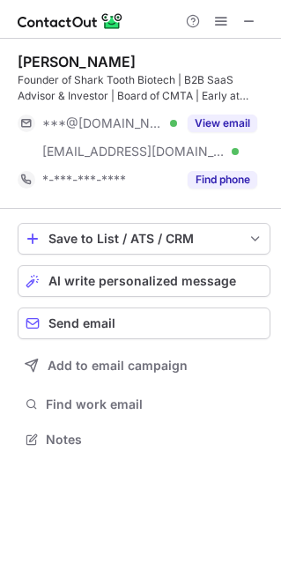
scroll to position [427, 281]
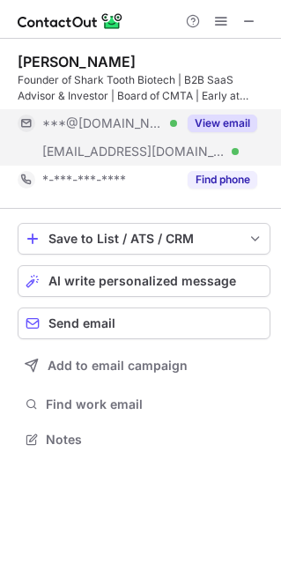
click at [204, 130] on button "View email" at bounding box center [223, 124] width 70 height 18
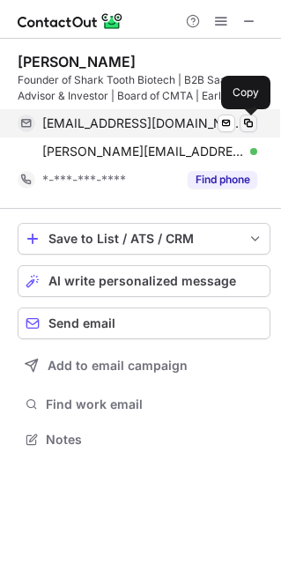
click at [250, 119] on span at bounding box center [249, 123] width 14 height 14
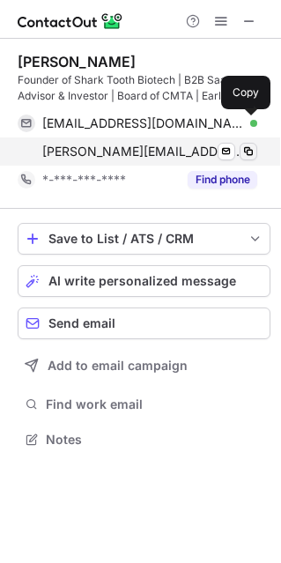
click at [250, 149] on span at bounding box center [249, 152] width 14 height 14
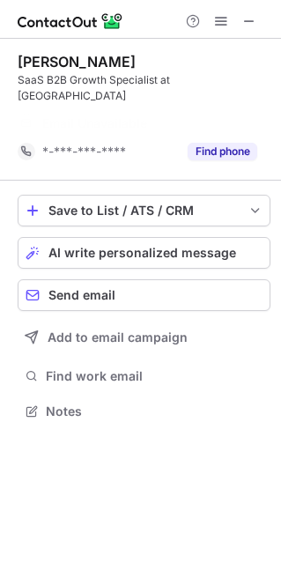
scroll to position [354, 281]
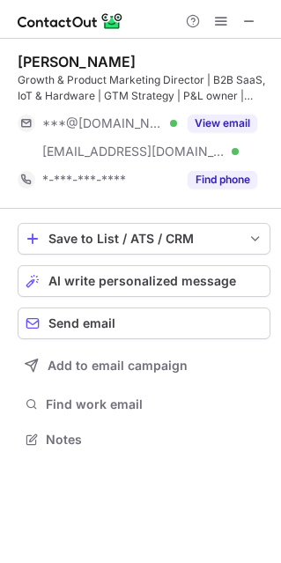
scroll to position [427, 281]
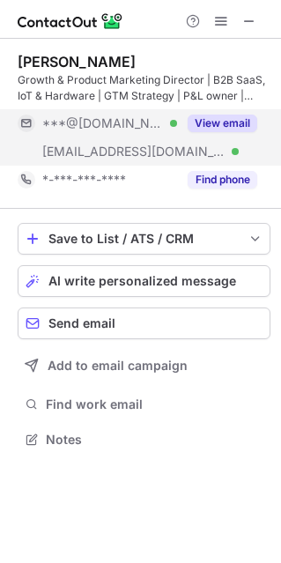
click at [244, 127] on button "View email" at bounding box center [223, 124] width 70 height 18
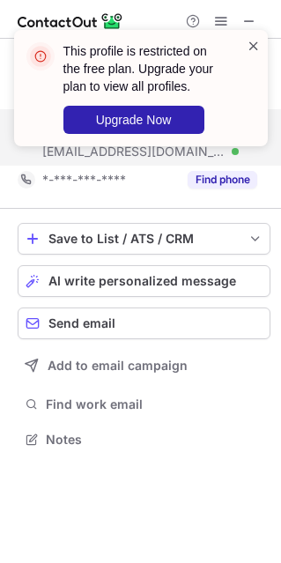
click at [252, 43] on span at bounding box center [254, 46] width 14 height 18
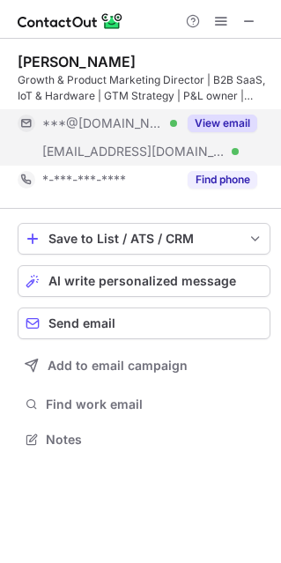
copy div "[PERSON_NAME]"
drag, startPoint x: 25, startPoint y: 65, endPoint x: 156, endPoint y: 59, distance: 131.5
click at [156, 59] on div "[PERSON_NAME] Growth & Product Marketing Director | B2B SaaS, IoT & Hardware | …" at bounding box center [140, 253] width 281 height 428
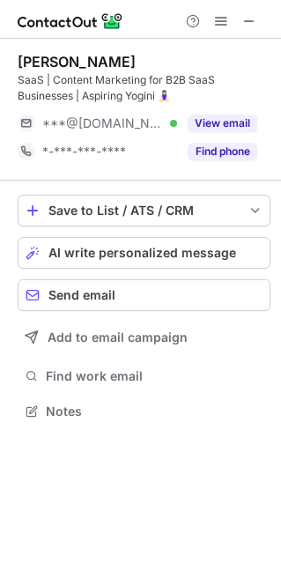
scroll to position [399, 281]
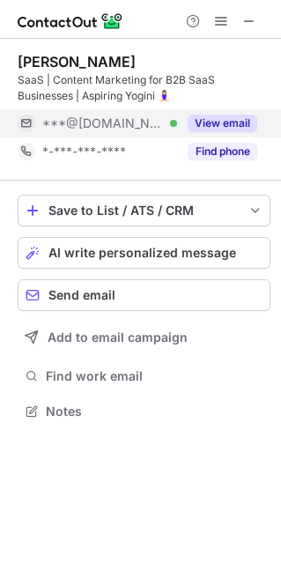
click at [210, 128] on button "View email" at bounding box center [223, 124] width 70 height 18
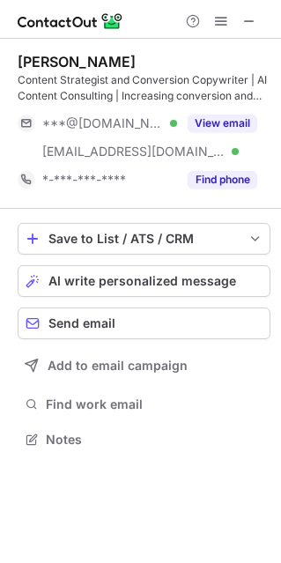
scroll to position [427, 281]
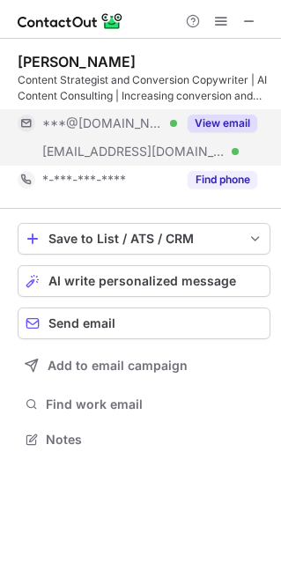
click at [224, 127] on button "View email" at bounding box center [223, 124] width 70 height 18
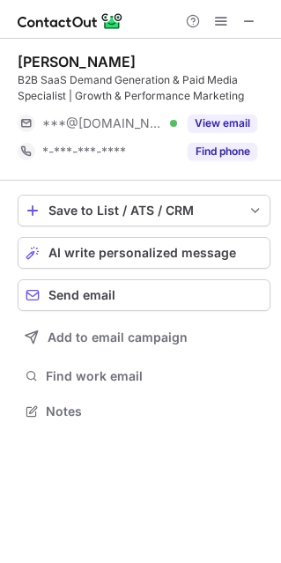
scroll to position [399, 281]
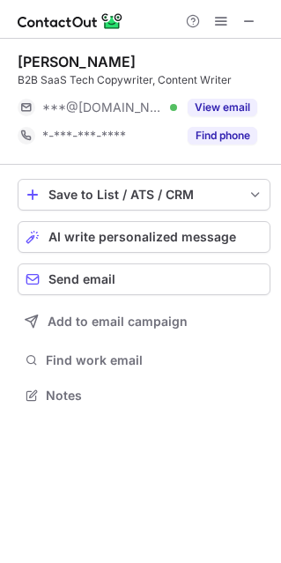
scroll to position [383, 281]
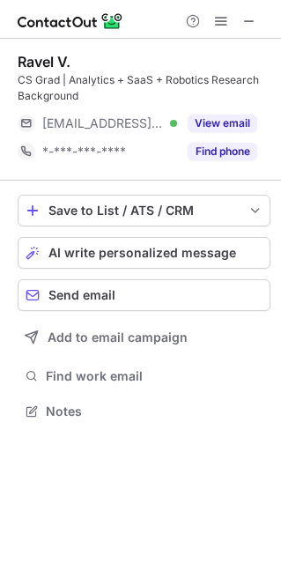
scroll to position [399, 281]
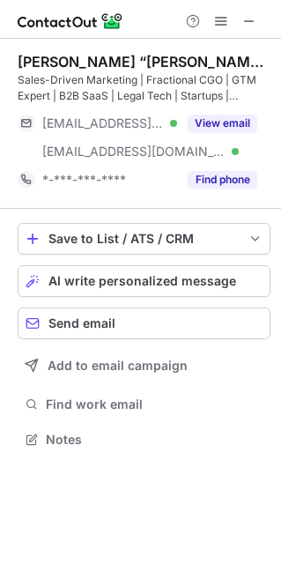
scroll to position [427, 281]
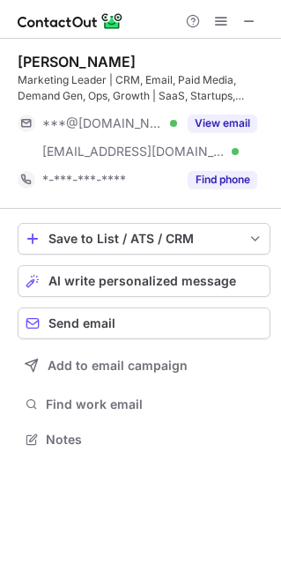
scroll to position [427, 281]
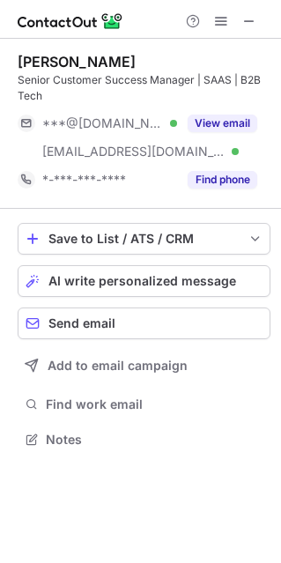
scroll to position [427, 281]
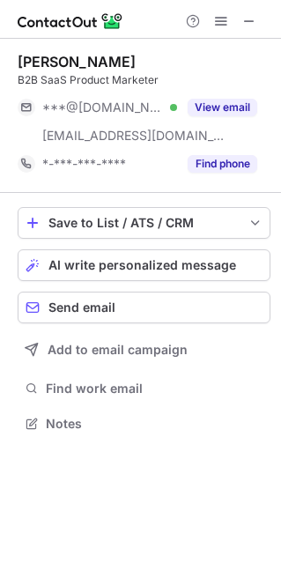
scroll to position [411, 281]
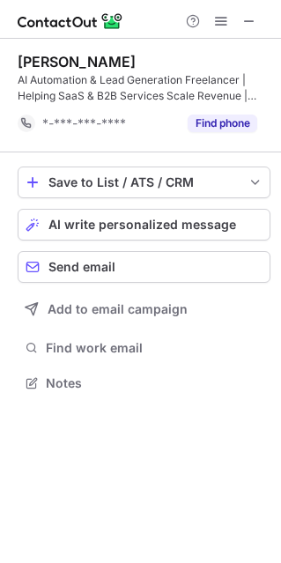
scroll to position [370, 281]
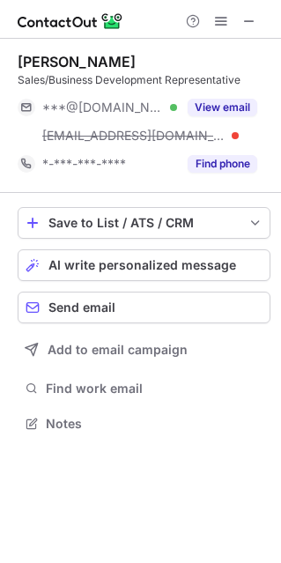
scroll to position [411, 281]
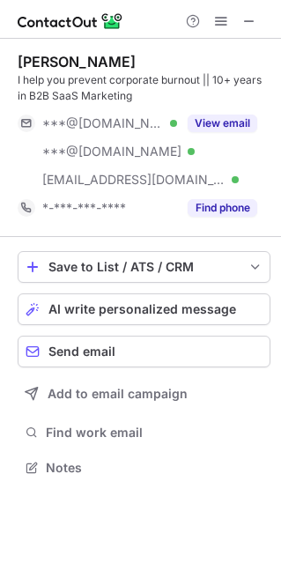
scroll to position [455, 281]
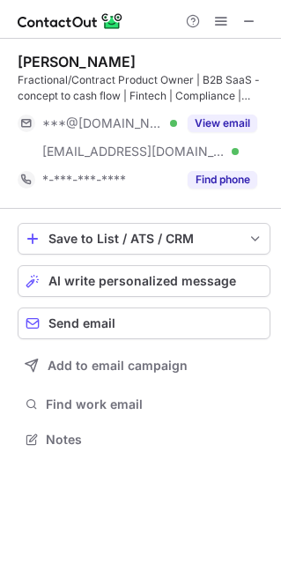
scroll to position [427, 281]
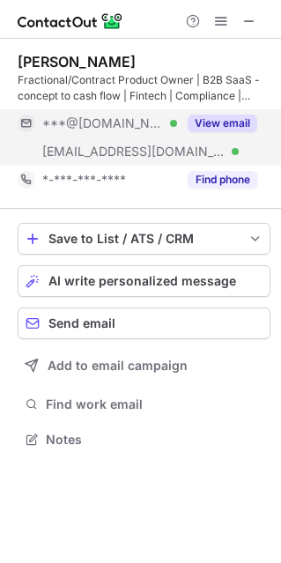
click at [209, 120] on button "View email" at bounding box center [223, 124] width 70 height 18
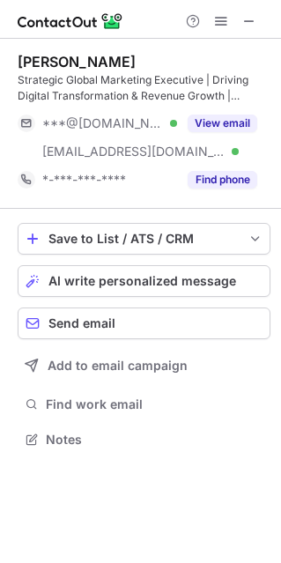
scroll to position [427, 281]
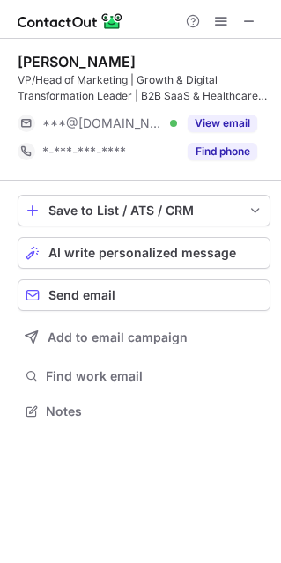
scroll to position [399, 281]
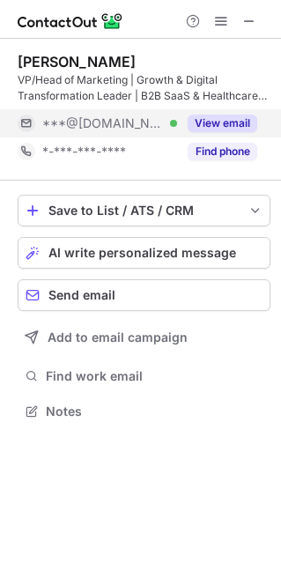
click at [215, 126] on button "View email" at bounding box center [223, 124] width 70 height 18
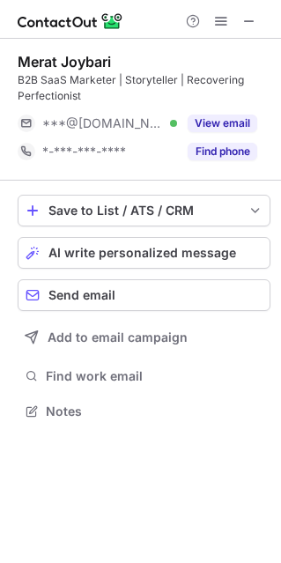
scroll to position [399, 281]
drag, startPoint x: 20, startPoint y: 61, endPoint x: 118, endPoint y: 59, distance: 97.9
click at [118, 59] on div "Merat Joybari" at bounding box center [144, 62] width 253 height 18
copy div "Merat Joybari"
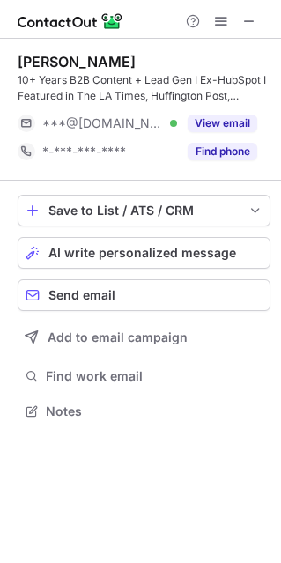
scroll to position [399, 281]
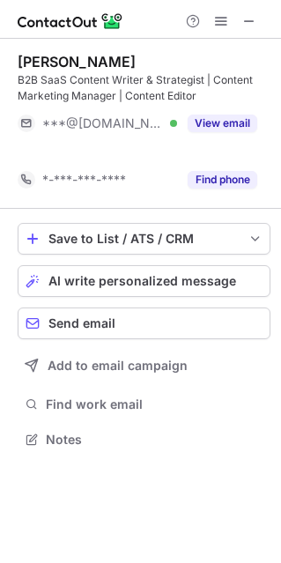
scroll to position [399, 281]
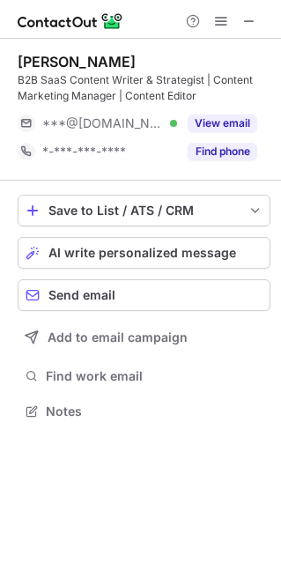
drag, startPoint x: 11, startPoint y: 62, endPoint x: 129, endPoint y: 56, distance: 117.4
click at [129, 56] on div "Safiyyah Lanier B2B SaaS Content Writer & Strategist | Content Marketing Manage…" at bounding box center [140, 238] width 281 height 399
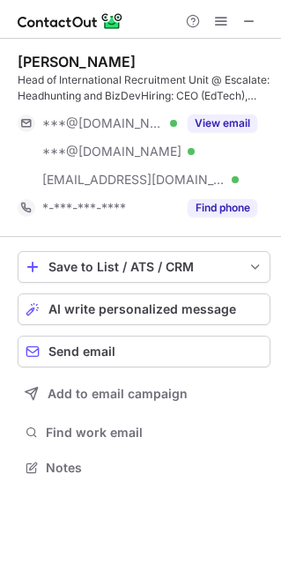
scroll to position [455, 281]
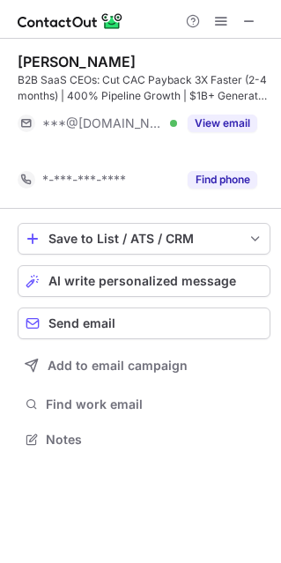
scroll to position [399, 281]
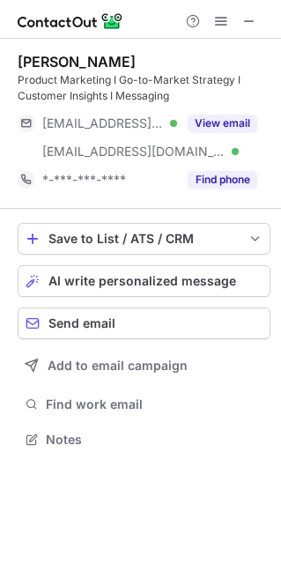
scroll to position [427, 281]
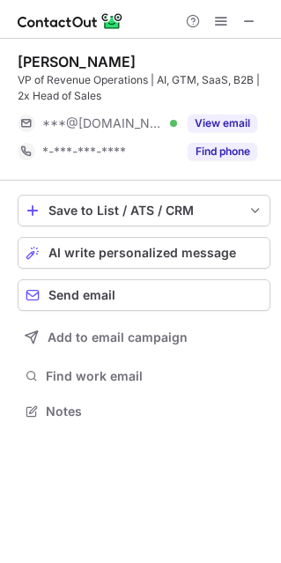
scroll to position [399, 281]
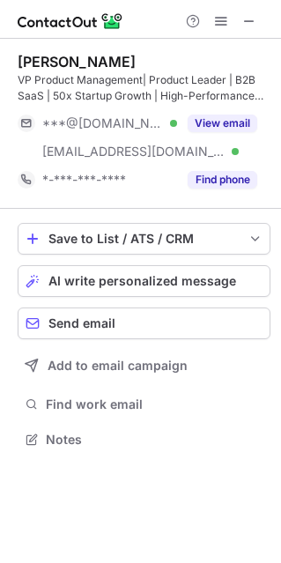
scroll to position [427, 281]
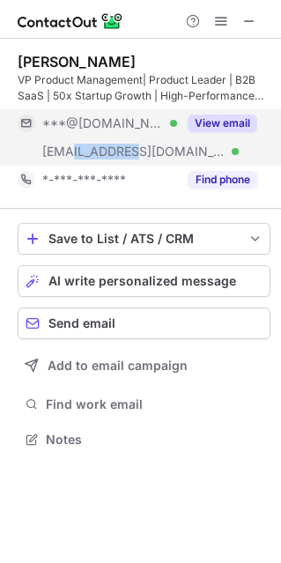
drag, startPoint x: 73, startPoint y: 154, endPoint x: 117, endPoint y: 158, distance: 44.2
click at [128, 158] on span "[EMAIL_ADDRESS][DOMAIN_NAME]" at bounding box center [133, 152] width 183 height 16
copy span "[DOMAIN_NAME]"
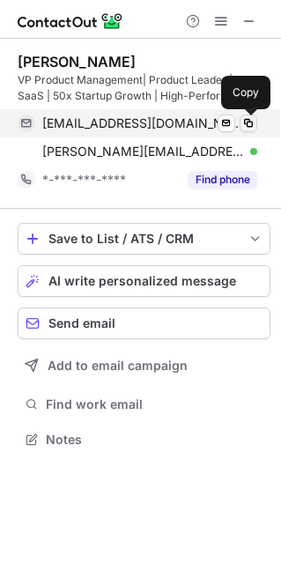
click at [247, 126] on span at bounding box center [249, 123] width 14 height 14
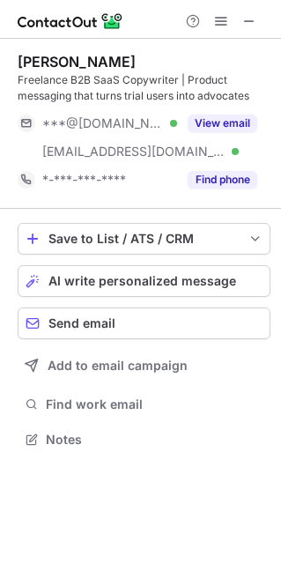
scroll to position [427, 281]
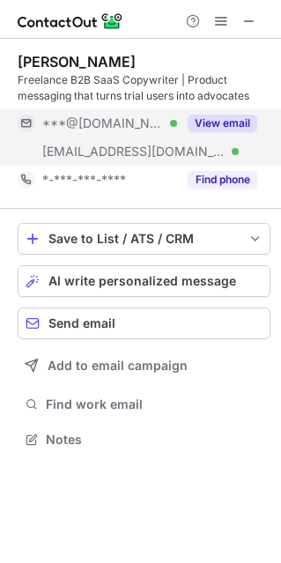
click at [201, 127] on button "View email" at bounding box center [223, 124] width 70 height 18
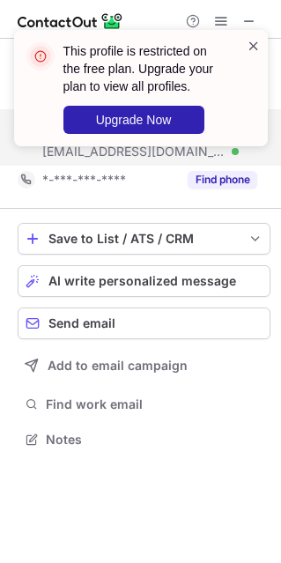
click at [256, 41] on span at bounding box center [254, 46] width 14 height 18
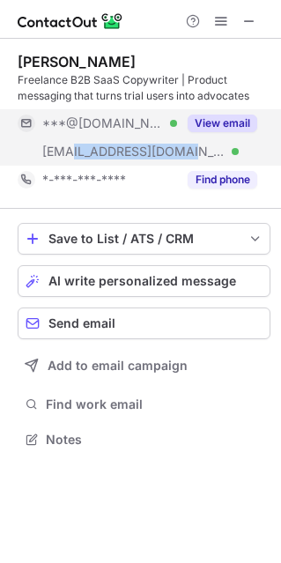
copy span "keckmarketing.com"
drag, startPoint x: 73, startPoint y: 152, endPoint x: 185, endPoint y: 158, distance: 112.1
click at [185, 158] on span "***@keckmarketing.com" at bounding box center [133, 152] width 183 height 16
